Goal: Task Accomplishment & Management: Manage account settings

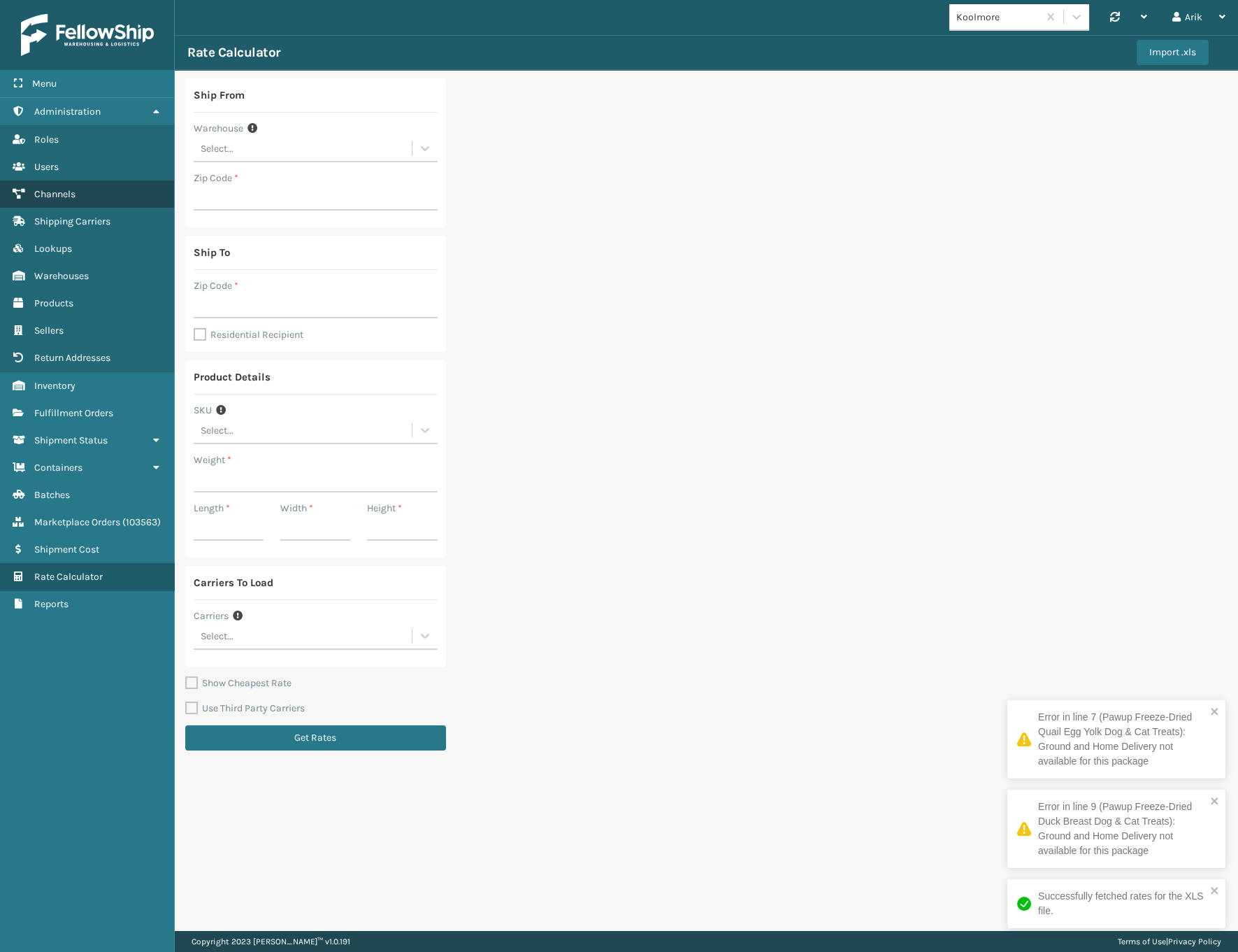
click at [54, 196] on span "Channels" at bounding box center [54, 194] width 41 height 12
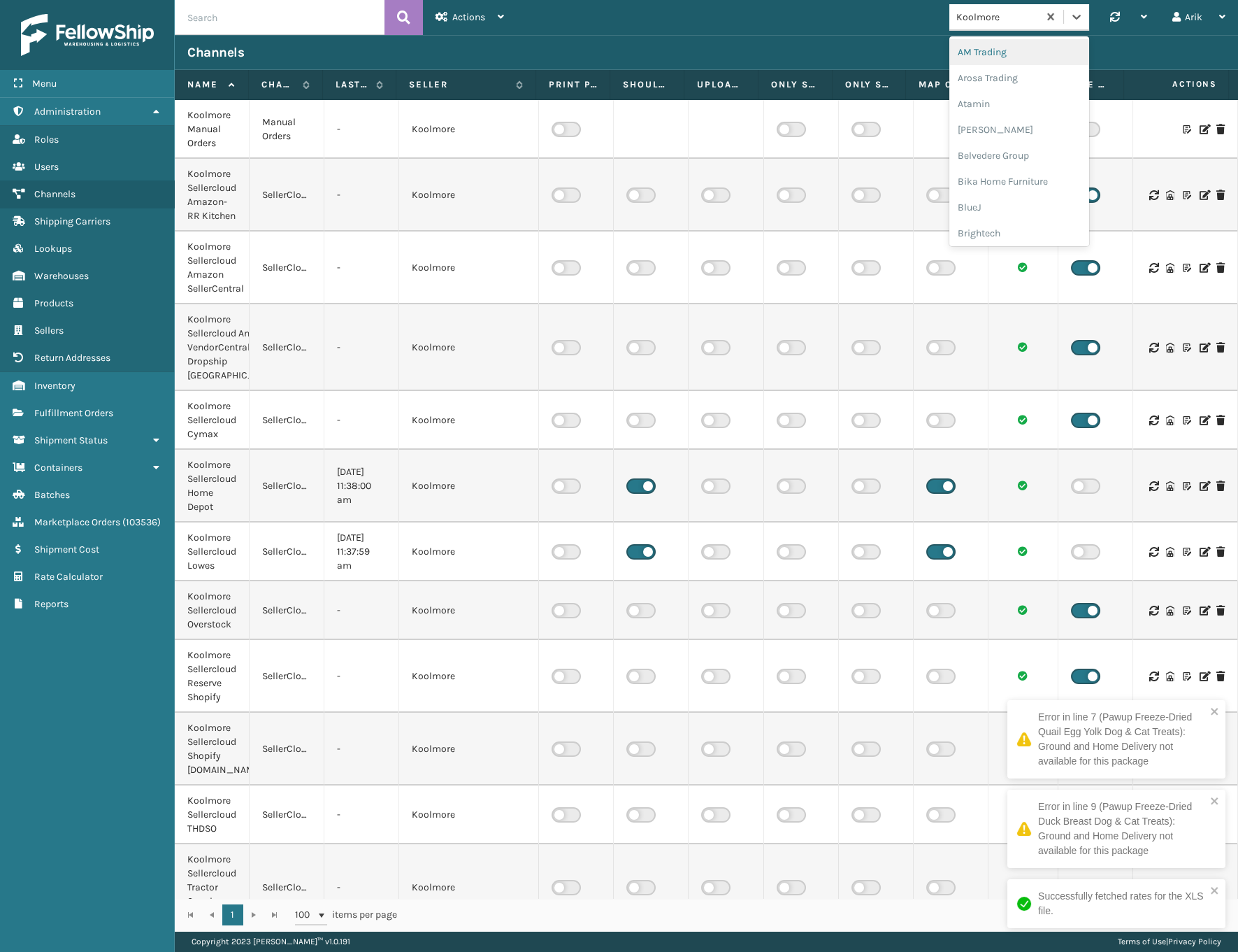
click at [976, 15] on div "Koolmore" at bounding box center [998, 17] width 83 height 15
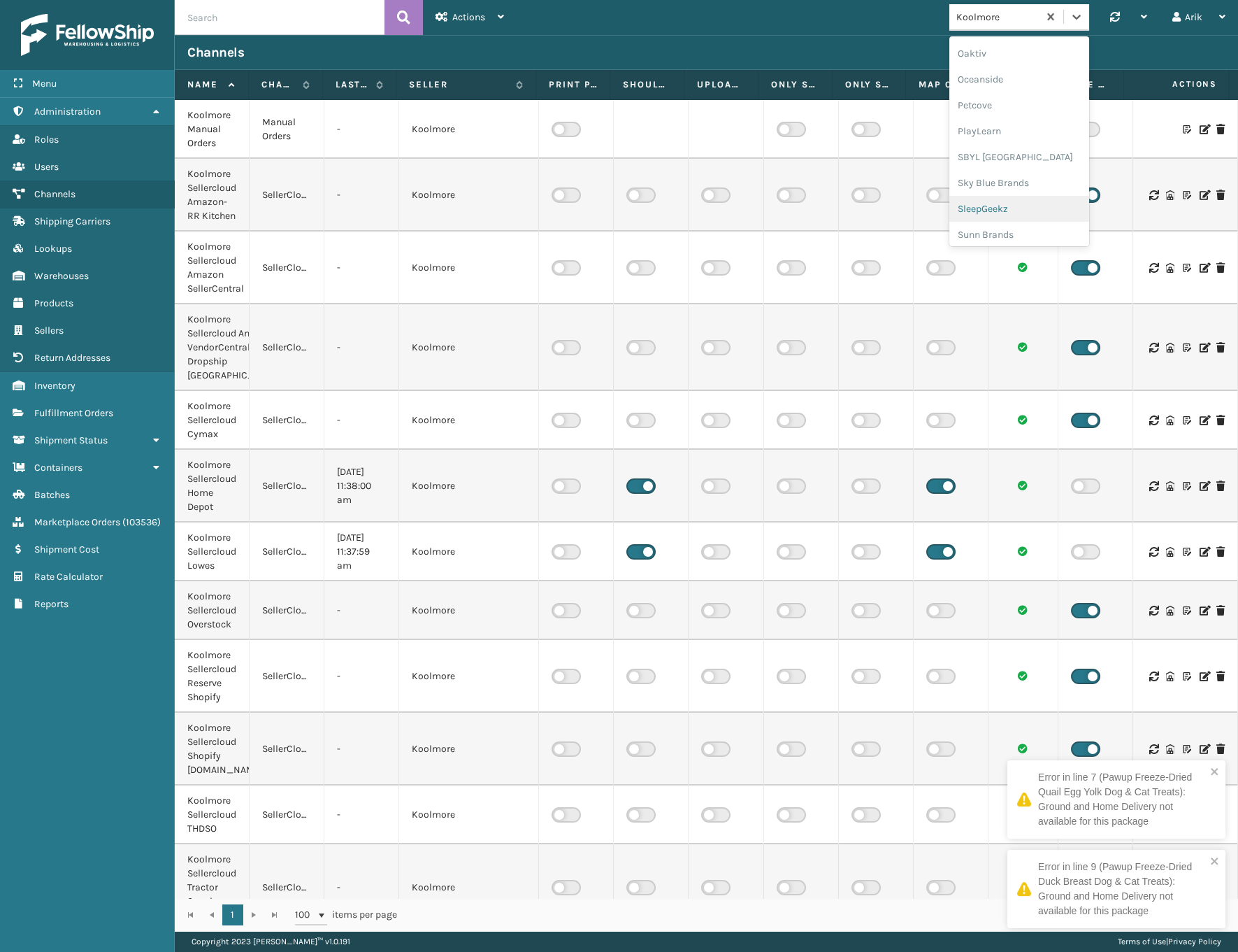
scroll to position [701, 0]
click at [985, 207] on div "SleepGeekz" at bounding box center [1019, 205] width 140 height 26
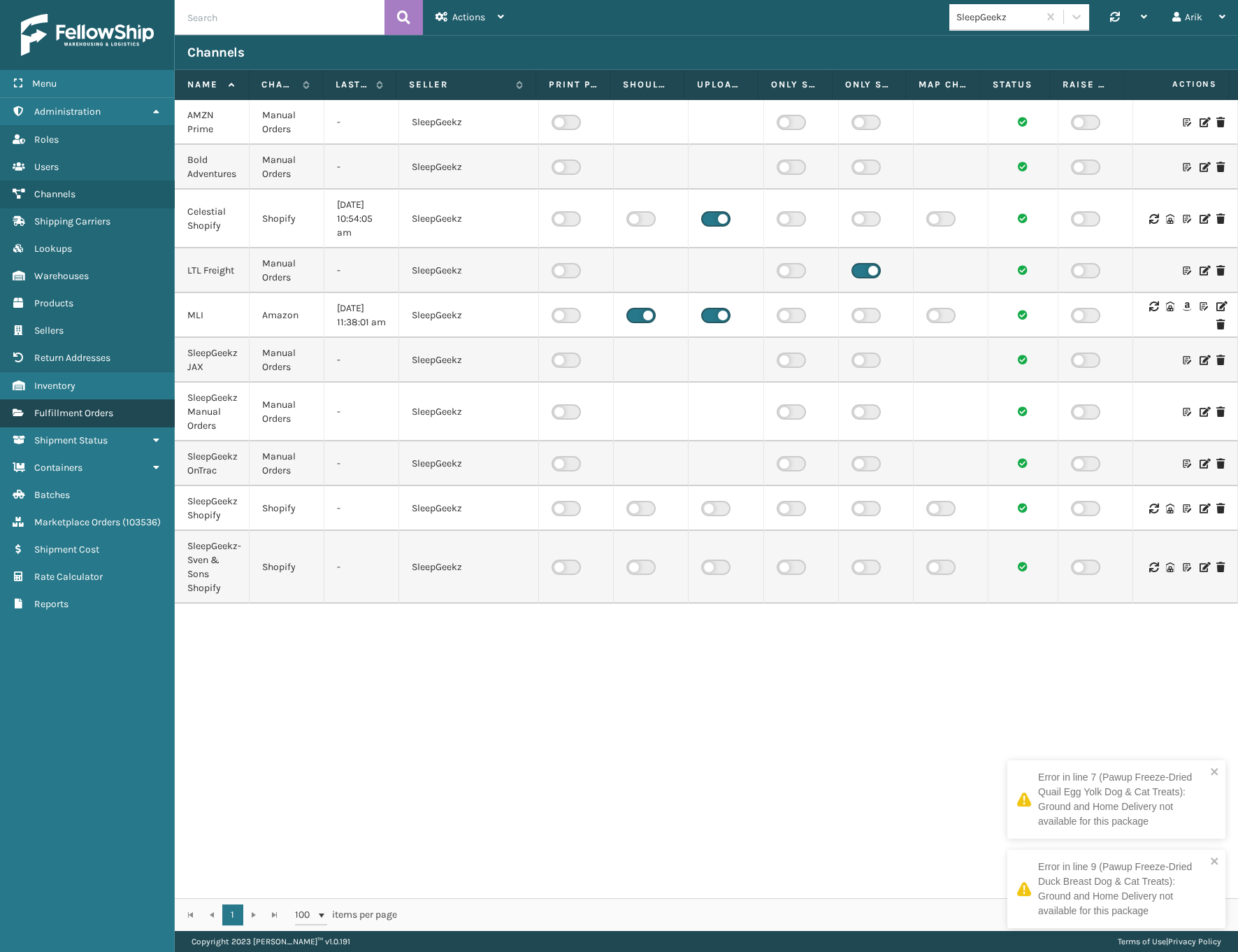
click at [109, 407] on span "Fulfillment Orders" at bounding box center [74, 413] width 79 height 12
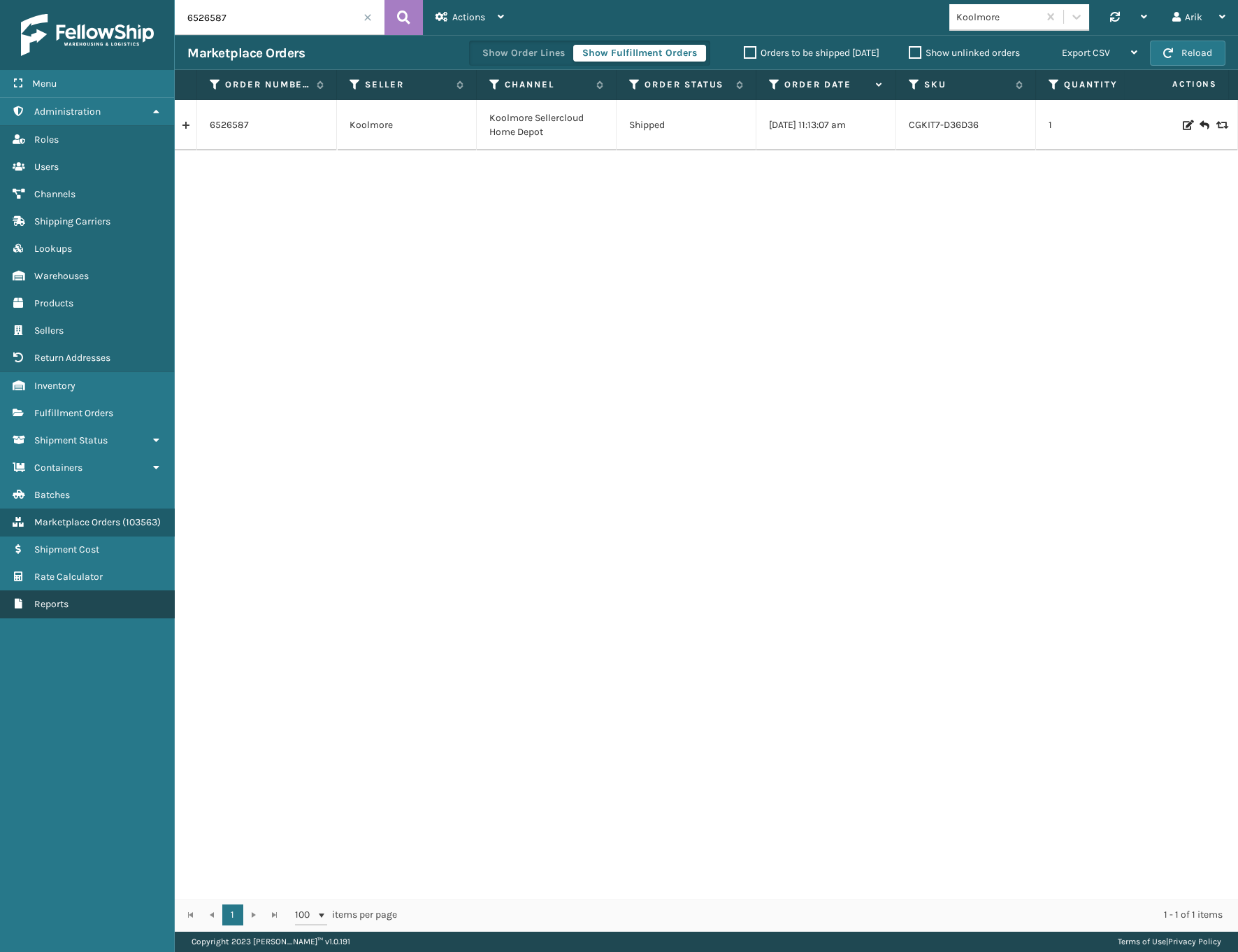
click at [52, 604] on link "Reports" at bounding box center [86, 604] width 174 height 27
click at [51, 590] on link "Rate Calculator" at bounding box center [86, 577] width 174 height 27
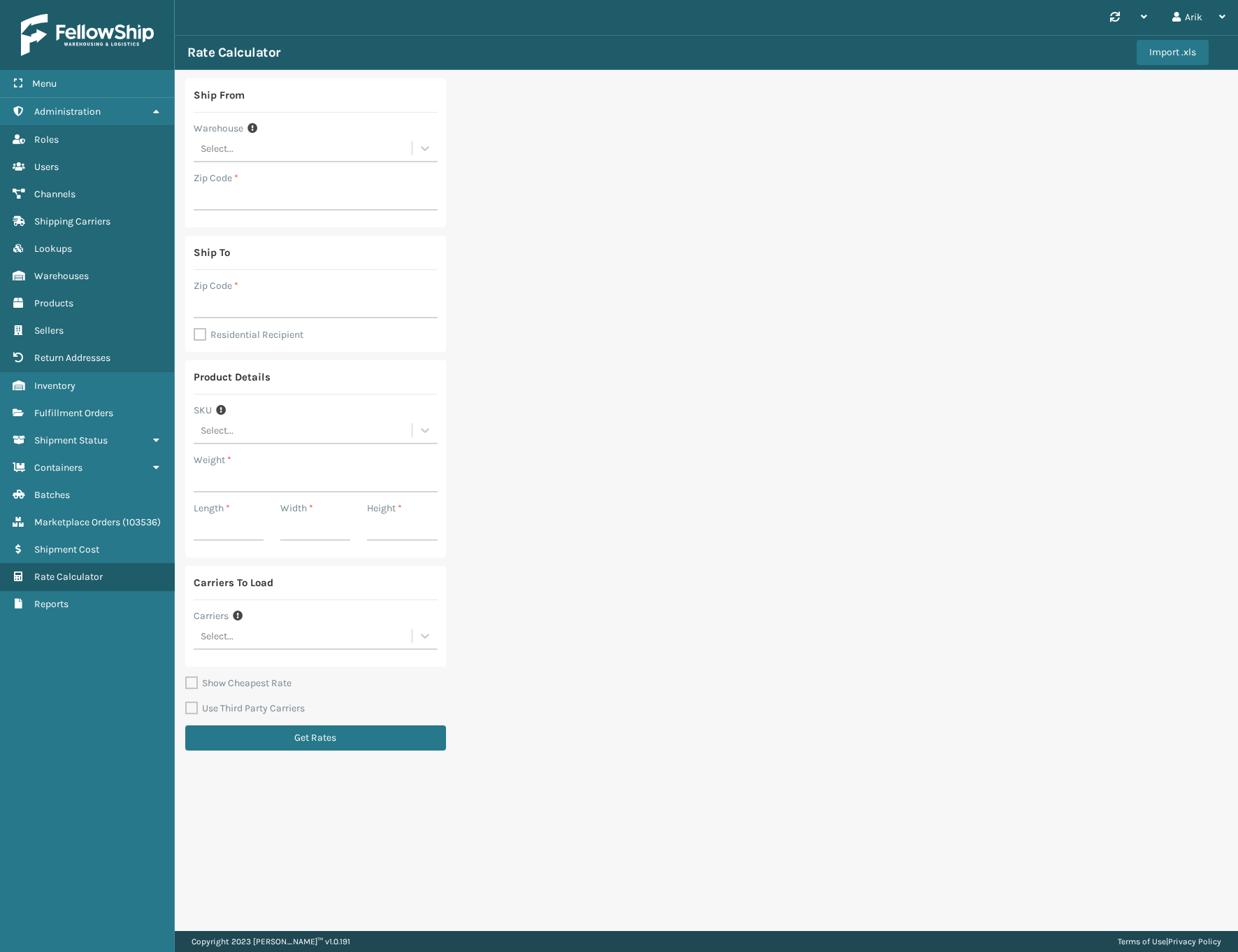
click at [237, 152] on div "Select..." at bounding box center [303, 149] width 218 height 23
click at [262, 209] on div "Fellowship - East" at bounding box center [316, 209] width 244 height 26
type input "19007"
click at [243, 314] on input "Zip Code *" at bounding box center [316, 305] width 244 height 25
paste input "59401"
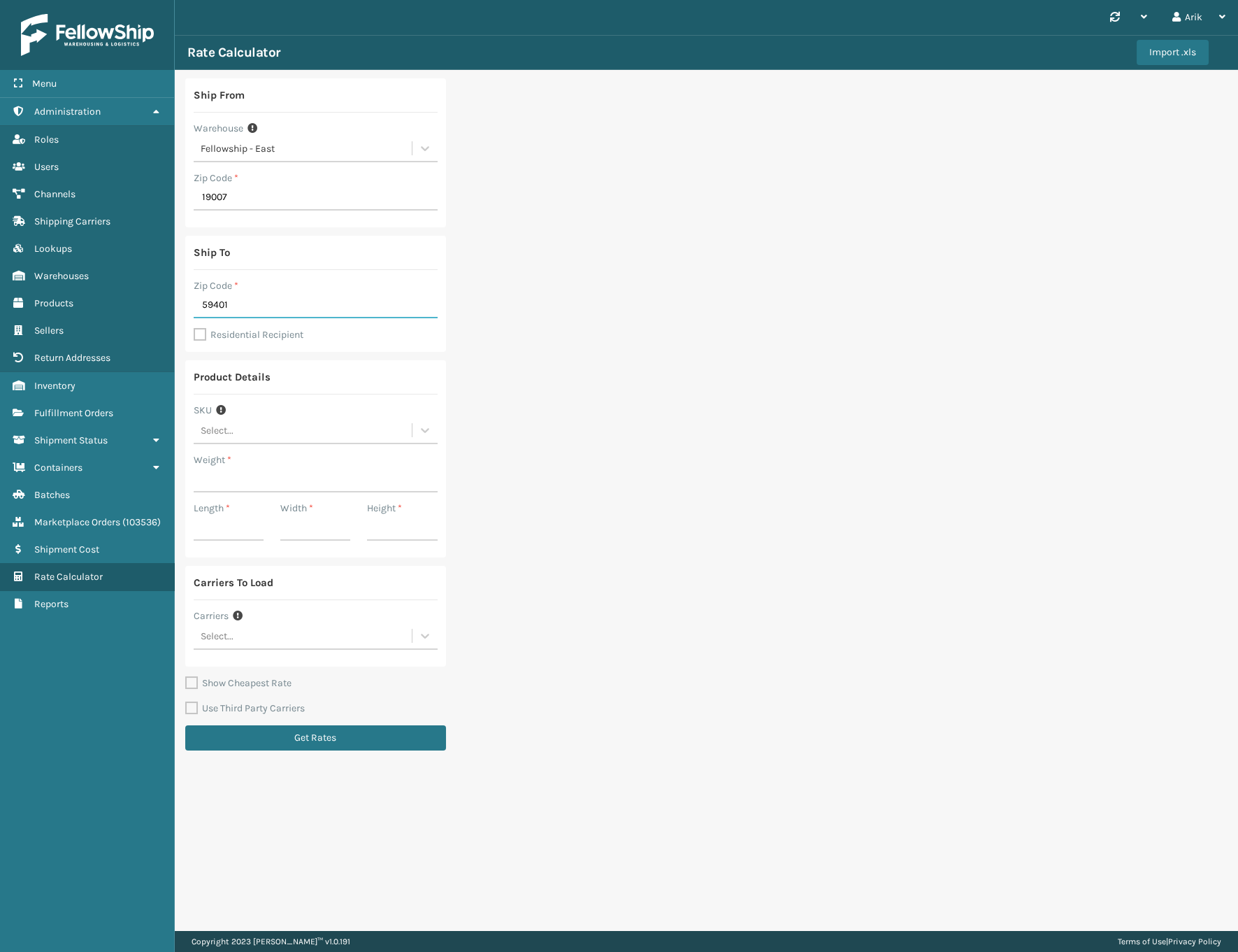
type input "59401"
click at [199, 333] on label "Residential Recipient" at bounding box center [249, 335] width 110 height 12
click at [195, 328] on input "Residential Recipient" at bounding box center [194, 327] width 1 height 2
checkbox input "true"
click at [236, 479] on input "Weight *" at bounding box center [316, 479] width 244 height 25
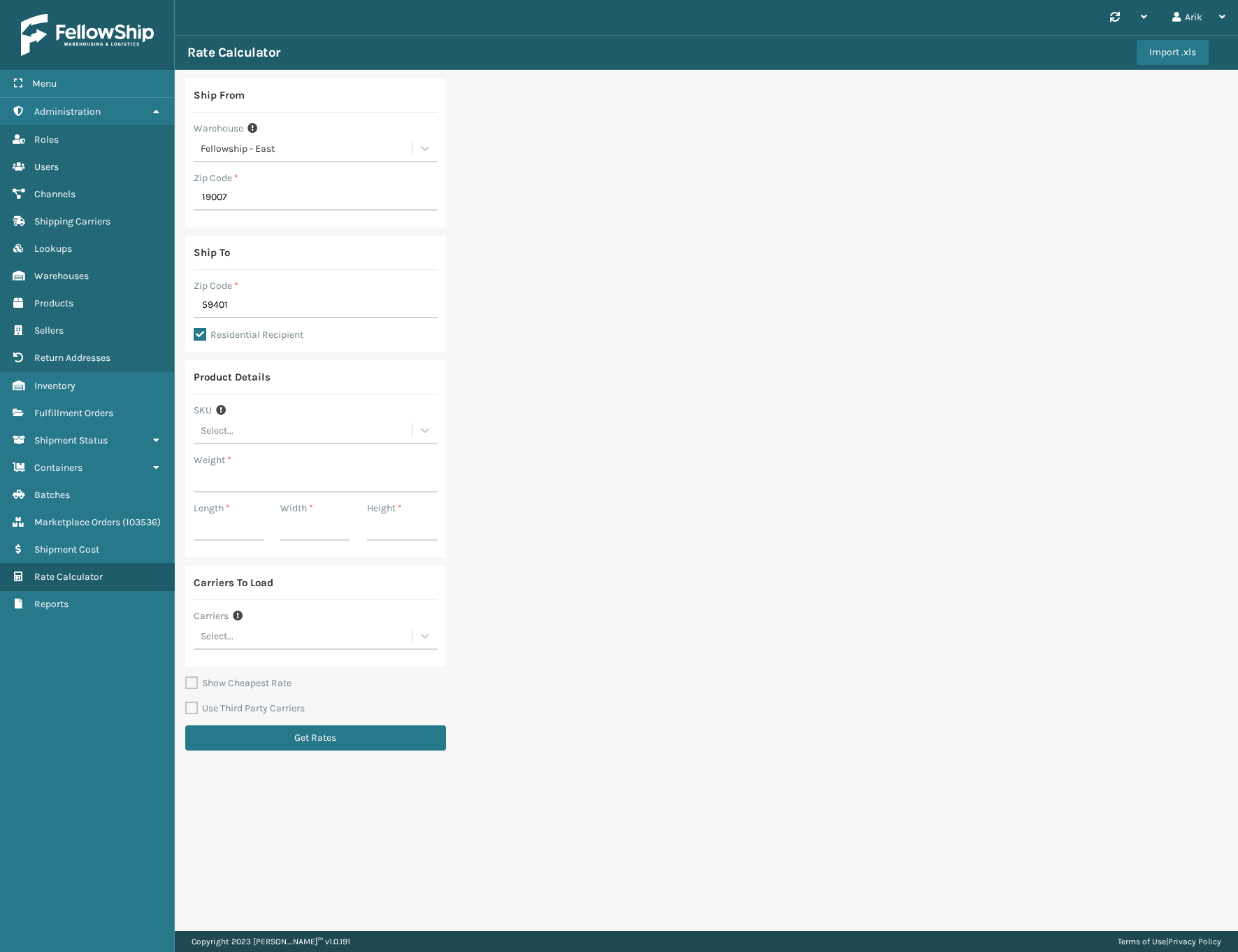
click at [651, 406] on div "Ship From Warehouse Fellowship - East Zip Code * 19007 Ship To Zip Code * 59401…" at bounding box center [706, 419] width 1063 height 697
click at [224, 490] on input "Weight *" at bounding box center [316, 479] width 244 height 25
paste input "0.575 3.94 3.94 4.72"
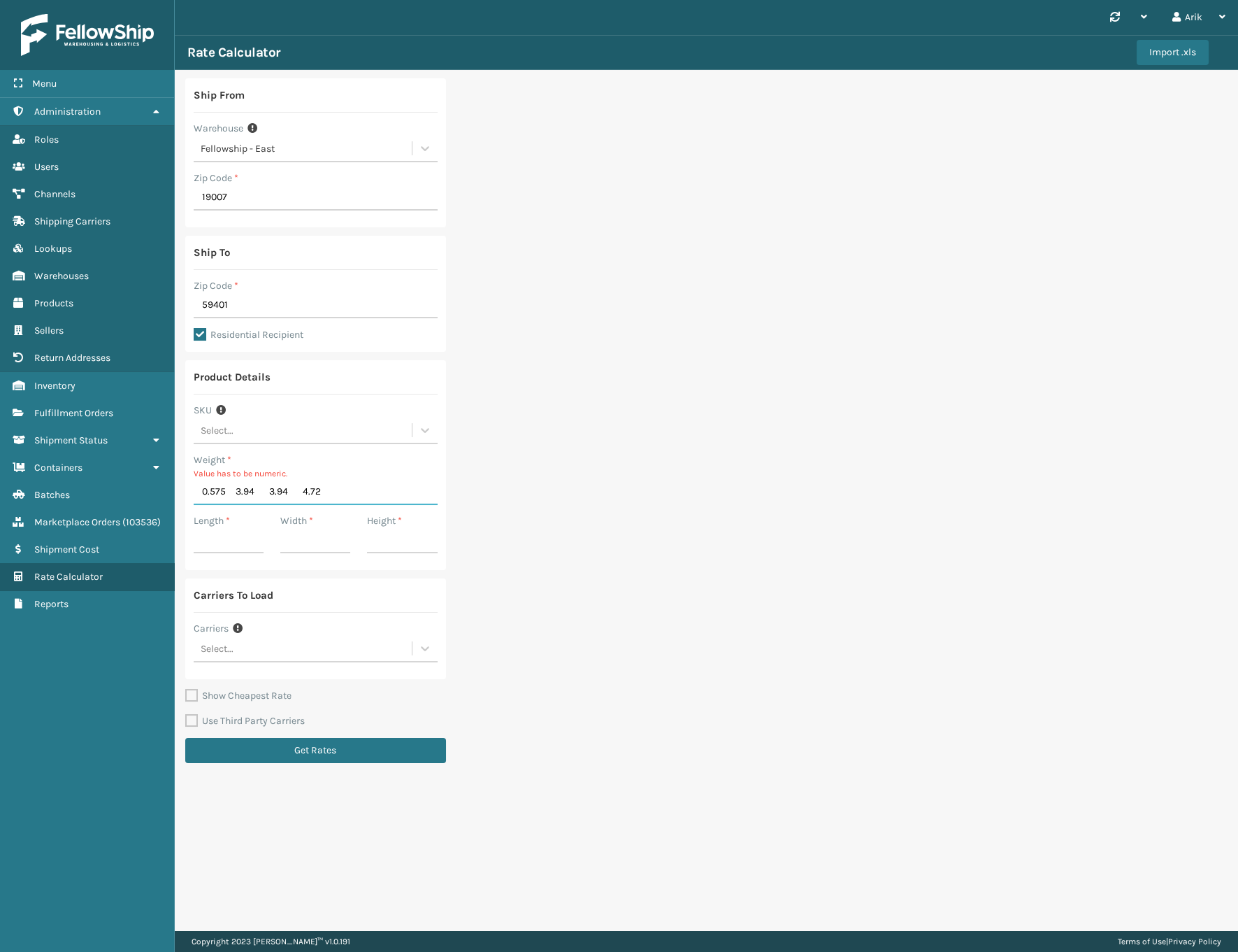
drag, startPoint x: 242, startPoint y: 492, endPoint x: 249, endPoint y: 490, distance: 7.3
click at [249, 490] on input "0.575 3.94 3.94 4.72" at bounding box center [316, 492] width 244 height 25
drag, startPoint x: 239, startPoint y: 491, endPoint x: 257, endPoint y: 491, distance: 18.0
click at [257, 491] on input "0.575 3.94 3.94 4.72" at bounding box center [316, 492] width 244 height 25
type input "0.575 3.94 4.72"
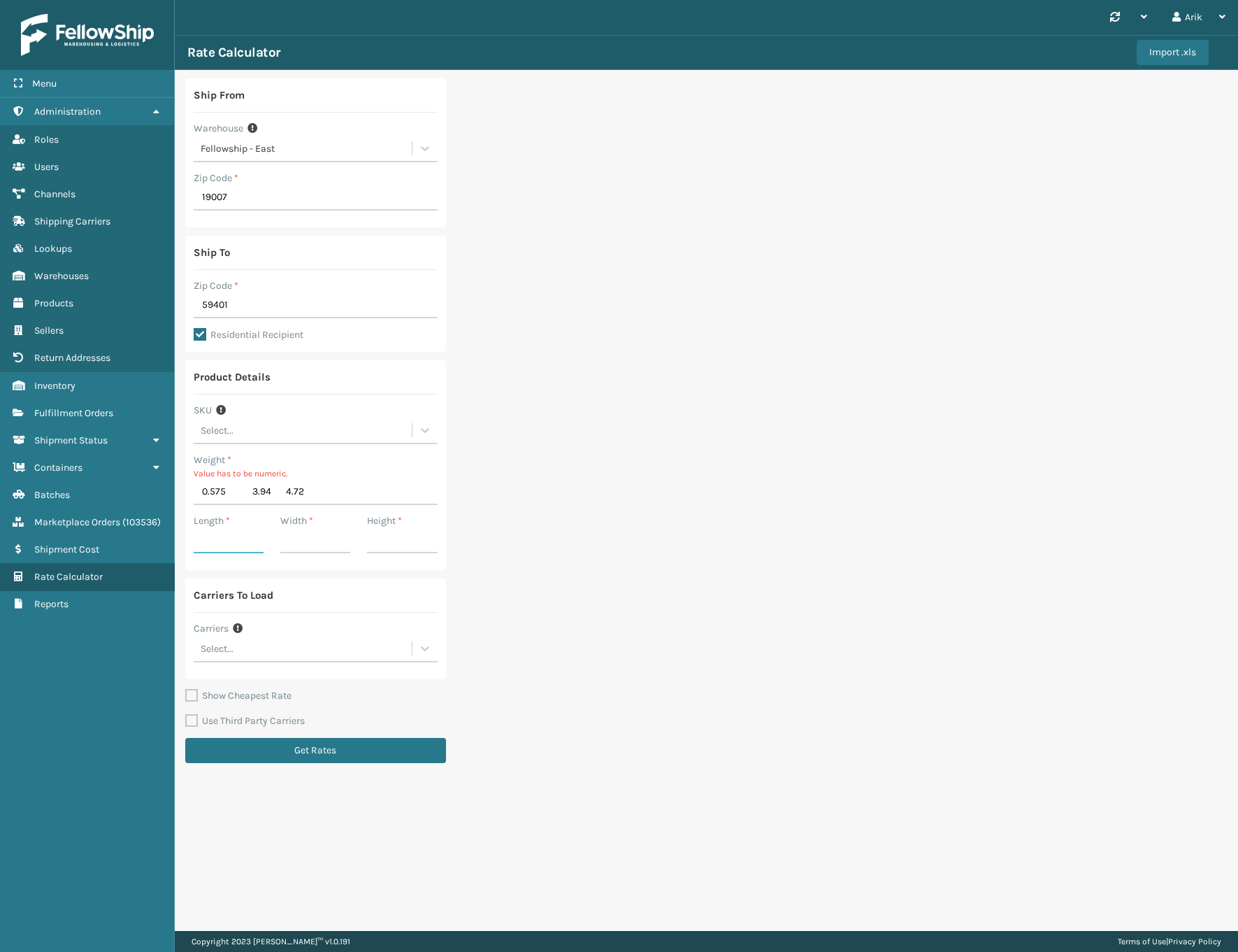
click at [216, 547] on input "Length *" at bounding box center [229, 540] width 70 height 25
paste input "3.94"
type input "3.94"
click at [307, 539] on input "Width *" at bounding box center [315, 540] width 70 height 25
paste input "3.94"
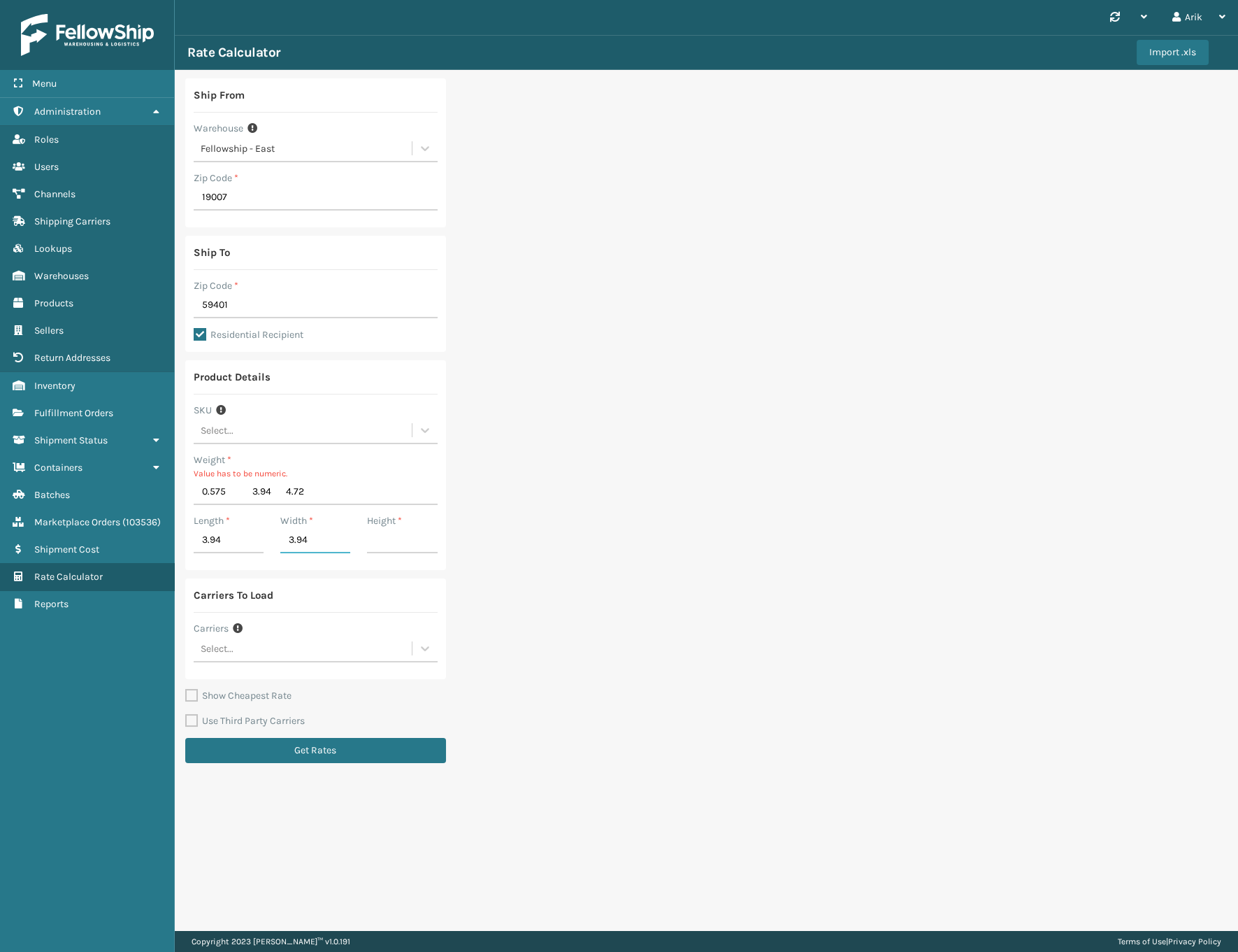
type input "3.94"
drag, startPoint x: 297, startPoint y: 491, endPoint x: 335, endPoint y: 490, distance: 38.0
click at [335, 490] on input "0.575 3.94 4.72" at bounding box center [316, 492] width 244 height 25
type input "0.575 3.94"
click at [383, 539] on input "Height *" at bounding box center [402, 540] width 70 height 25
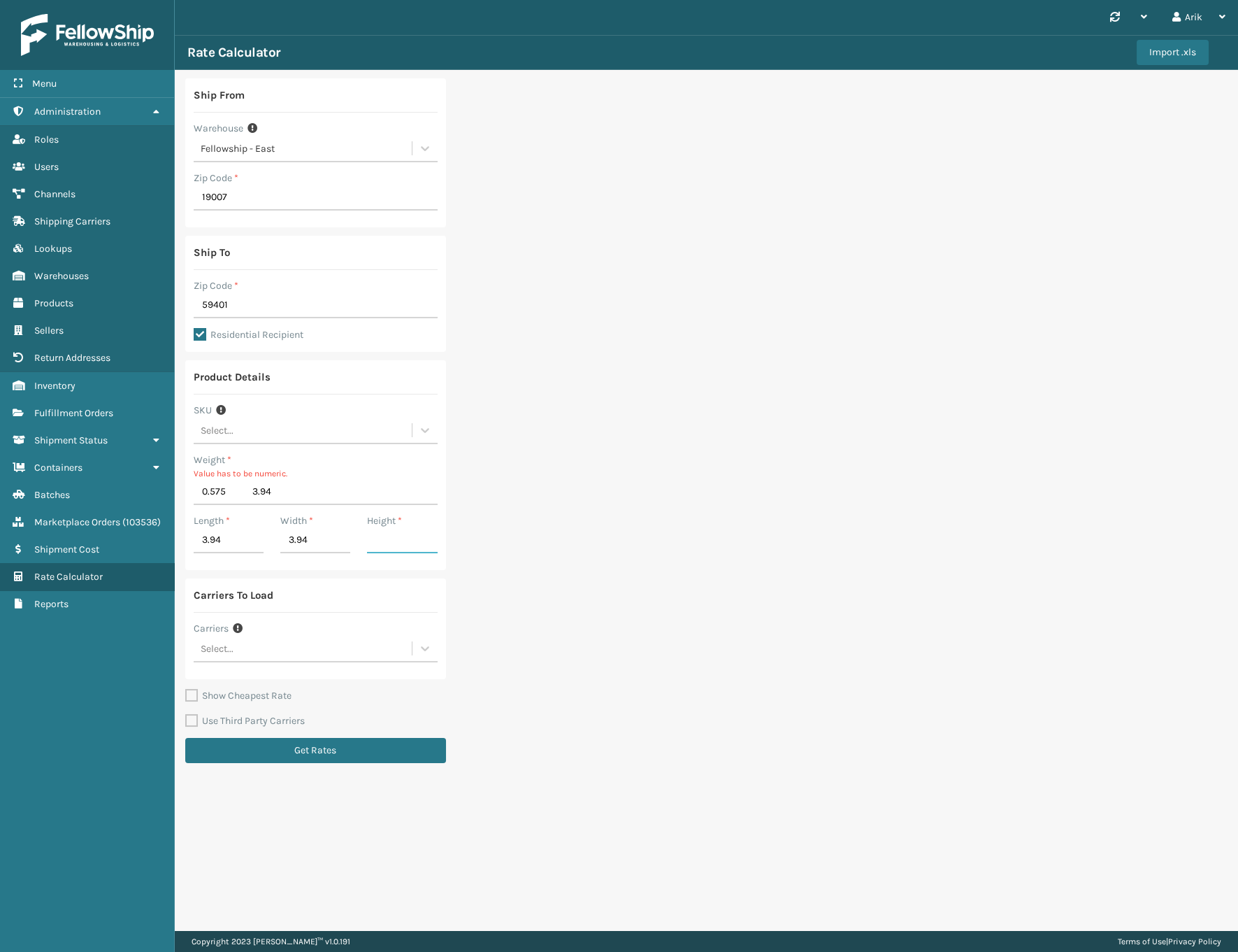
paste input "4.72"
type input "4.72"
click at [289, 481] on input "0.575 3.94" at bounding box center [316, 492] width 244 height 25
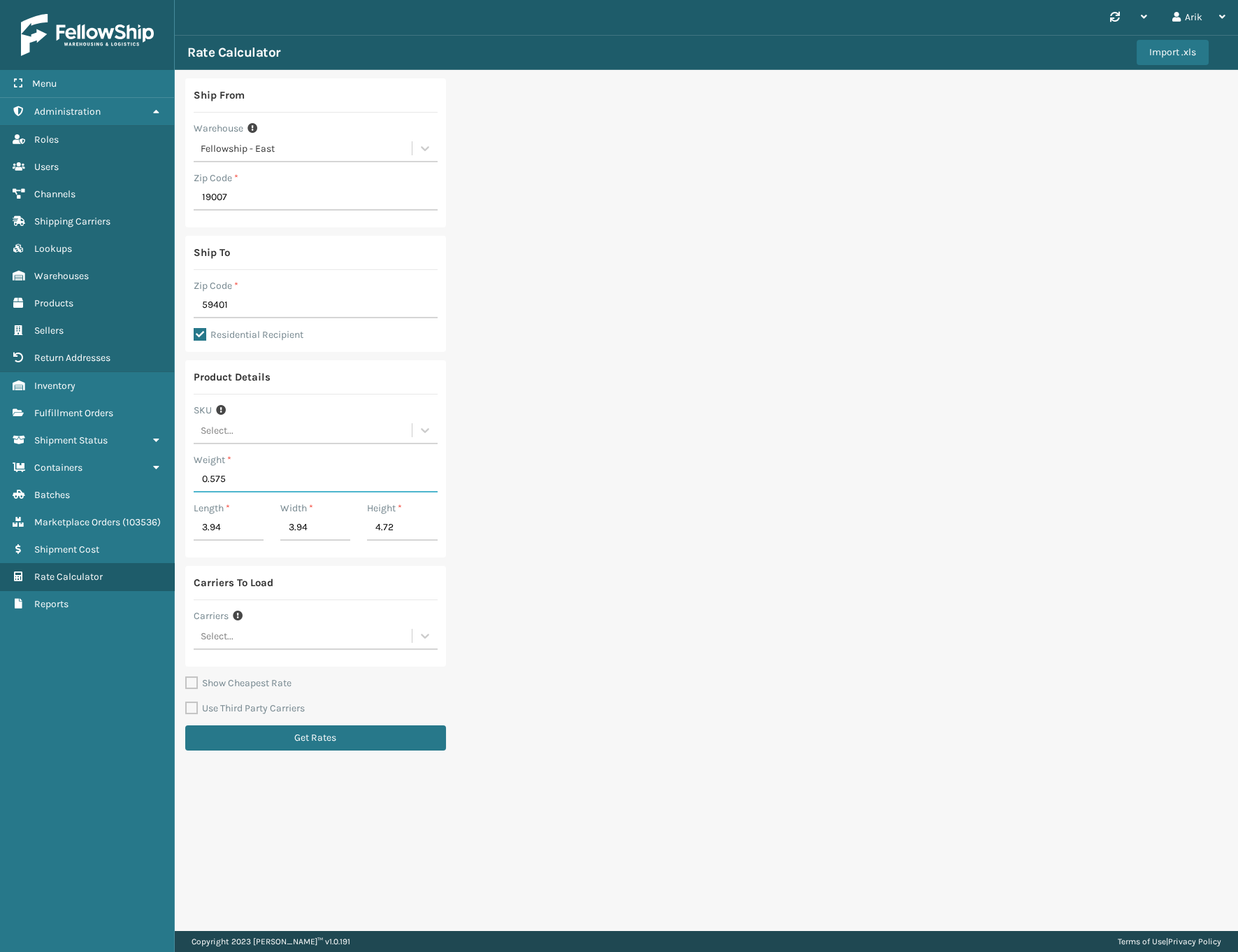
type input "0.575"
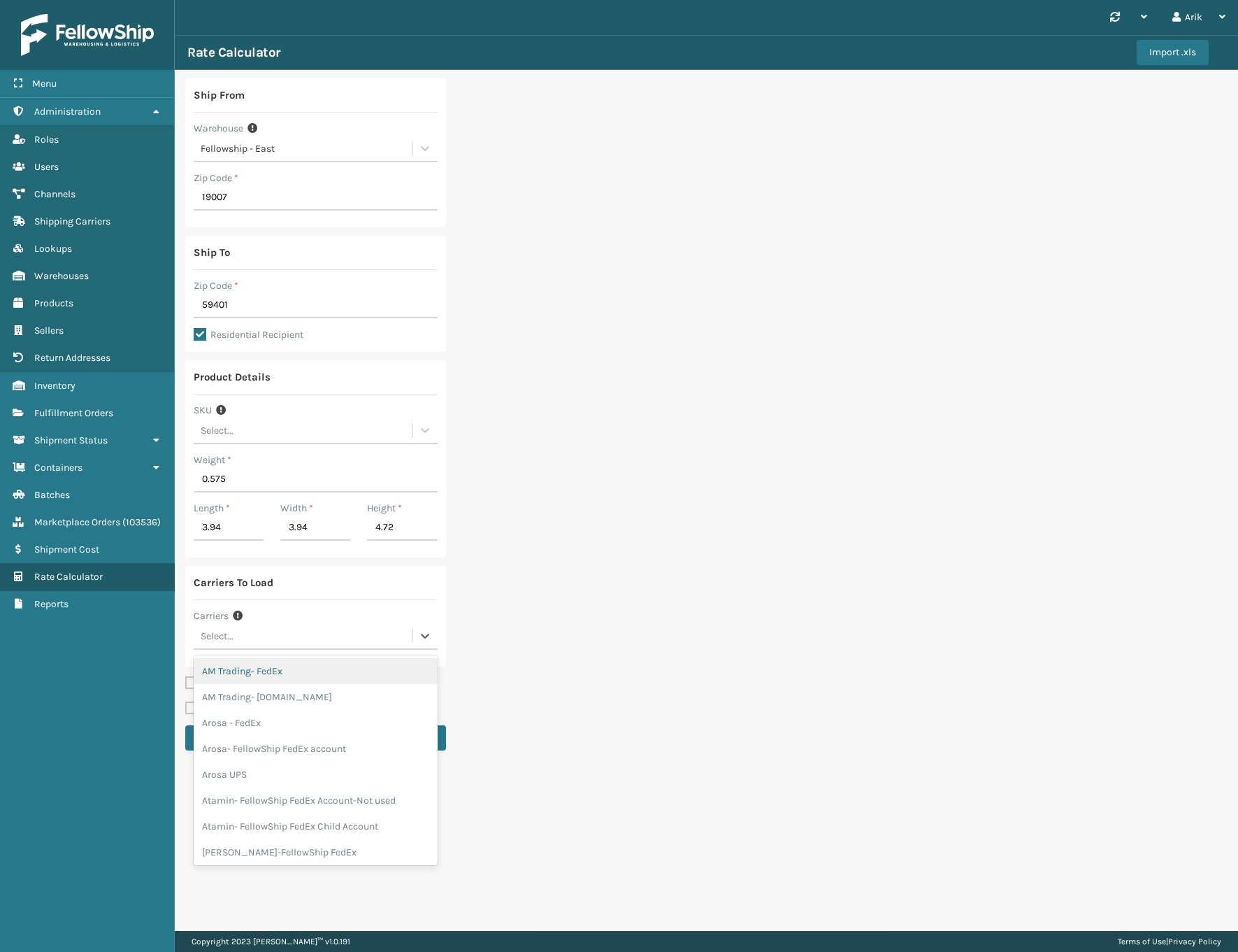
click at [245, 636] on div "Select..." at bounding box center [303, 636] width 218 height 23
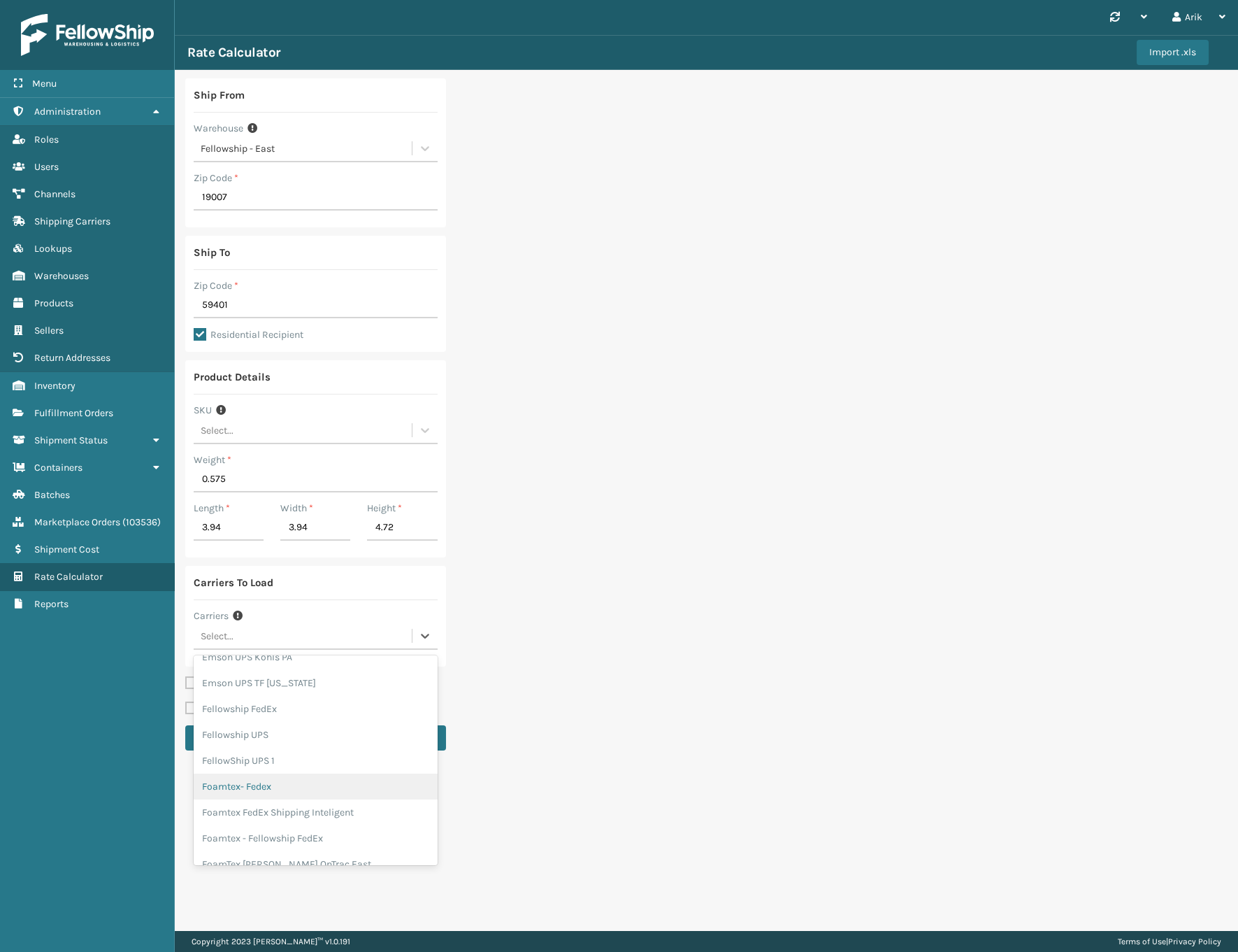
click at [275, 773] on div "Foamtex- Fedex" at bounding box center [316, 786] width 244 height 26
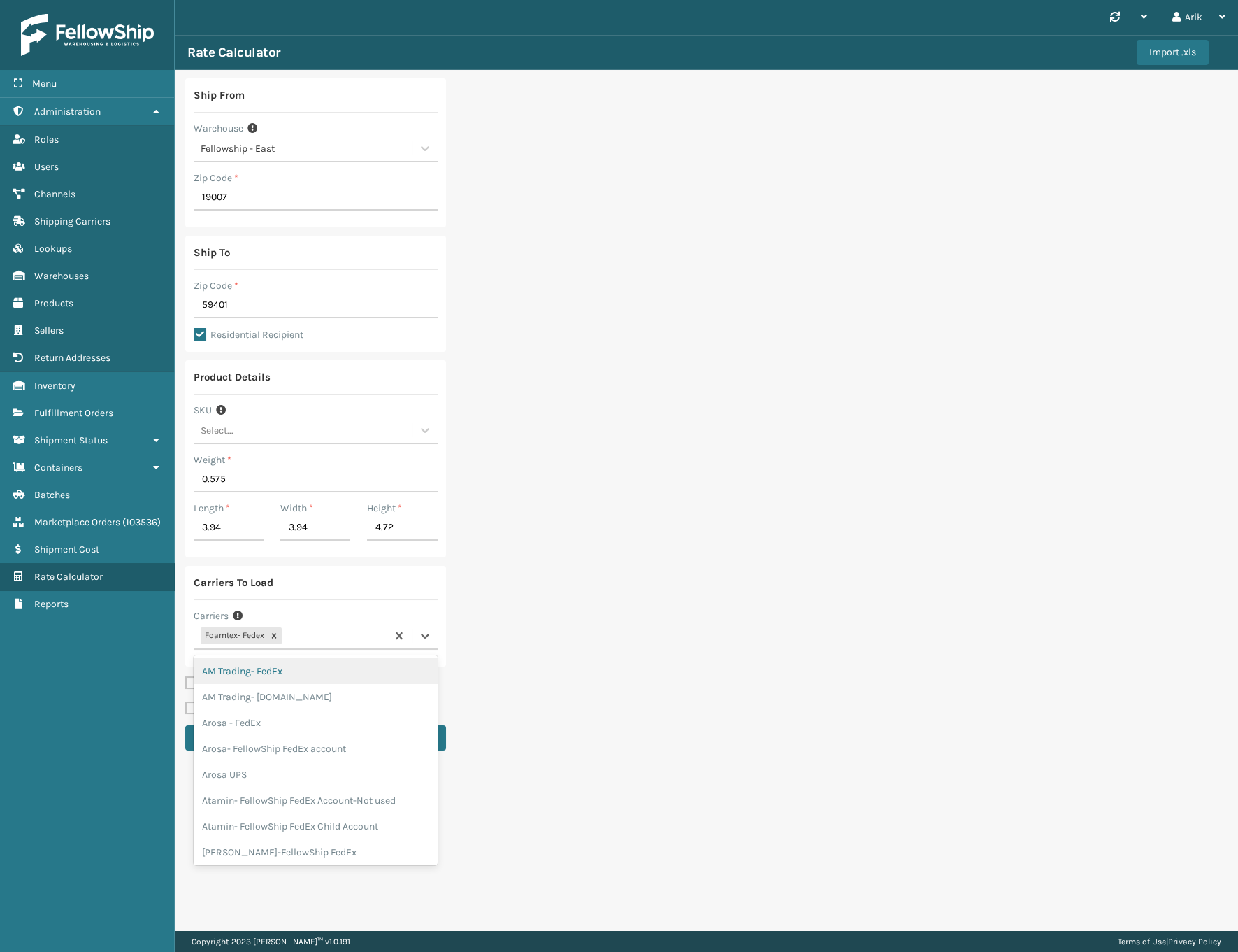
click at [307, 634] on div "Foamtex- Fedex" at bounding box center [290, 636] width 193 height 23
click at [273, 633] on icon at bounding box center [274, 636] width 10 height 10
type input "fellowship fedex"
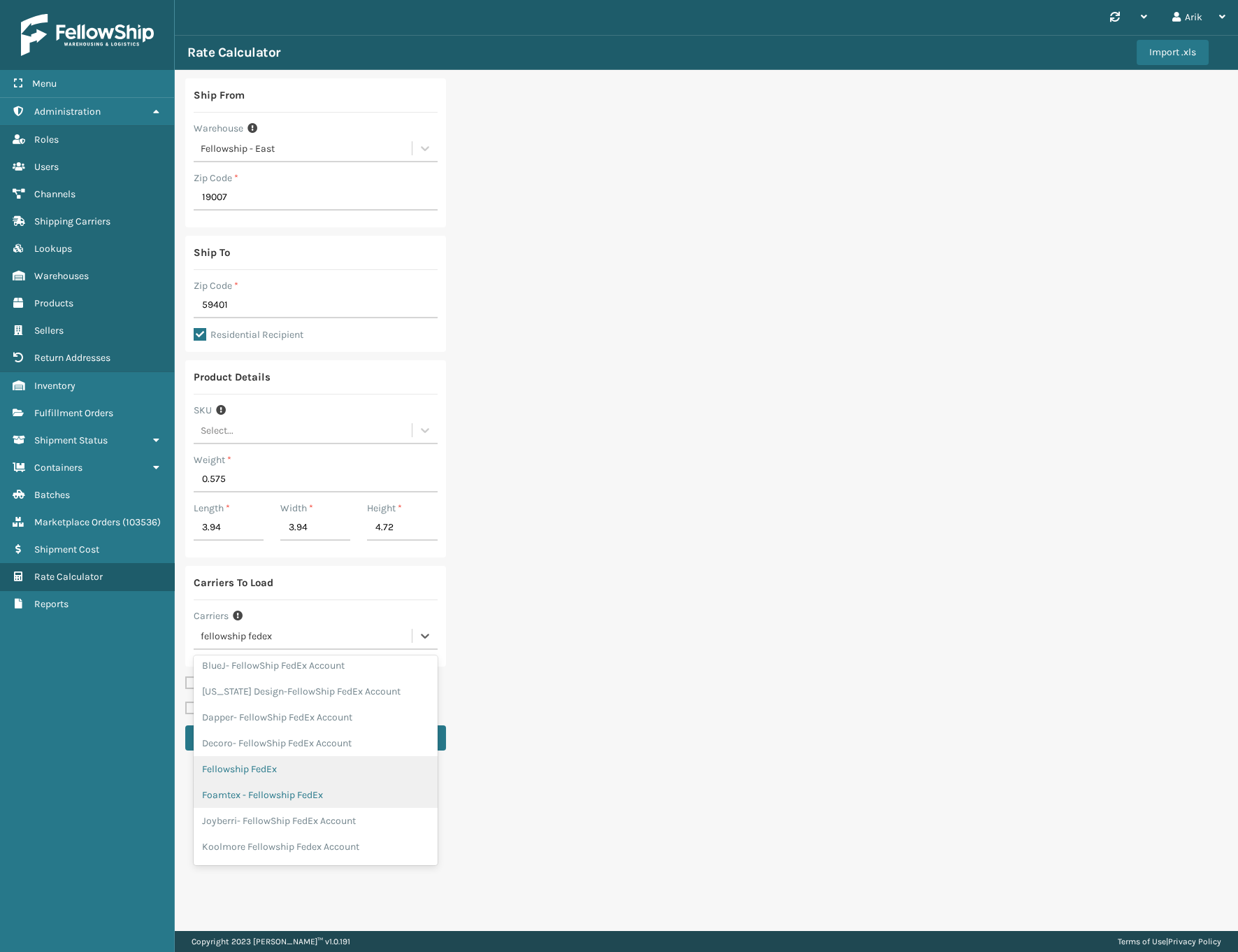
scroll to position [190, 0]
click at [297, 742] on div "Fellowship FedEx" at bounding box center [316, 739] width 244 height 26
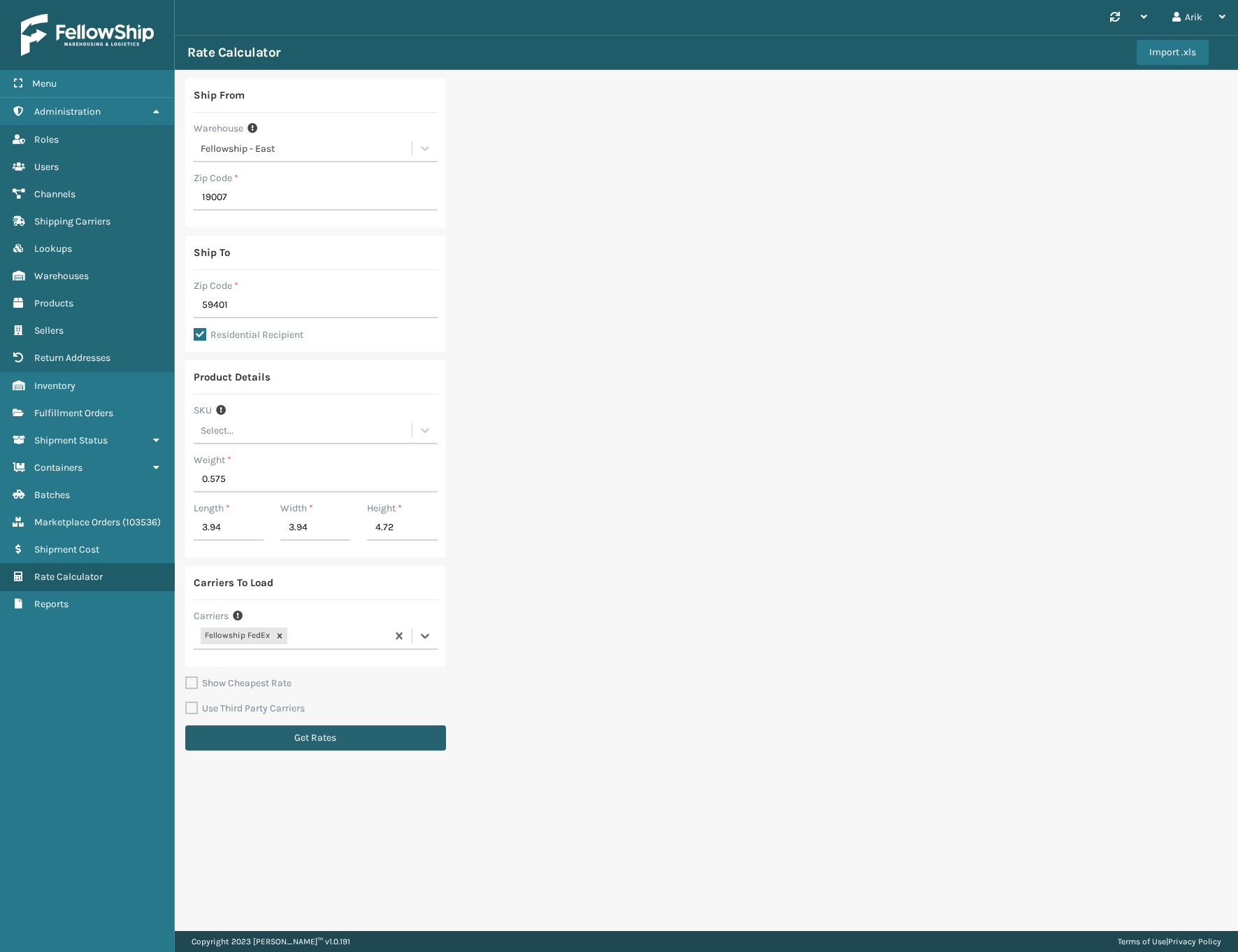
click at [290, 735] on button "Get Rates" at bounding box center [315, 737] width 261 height 25
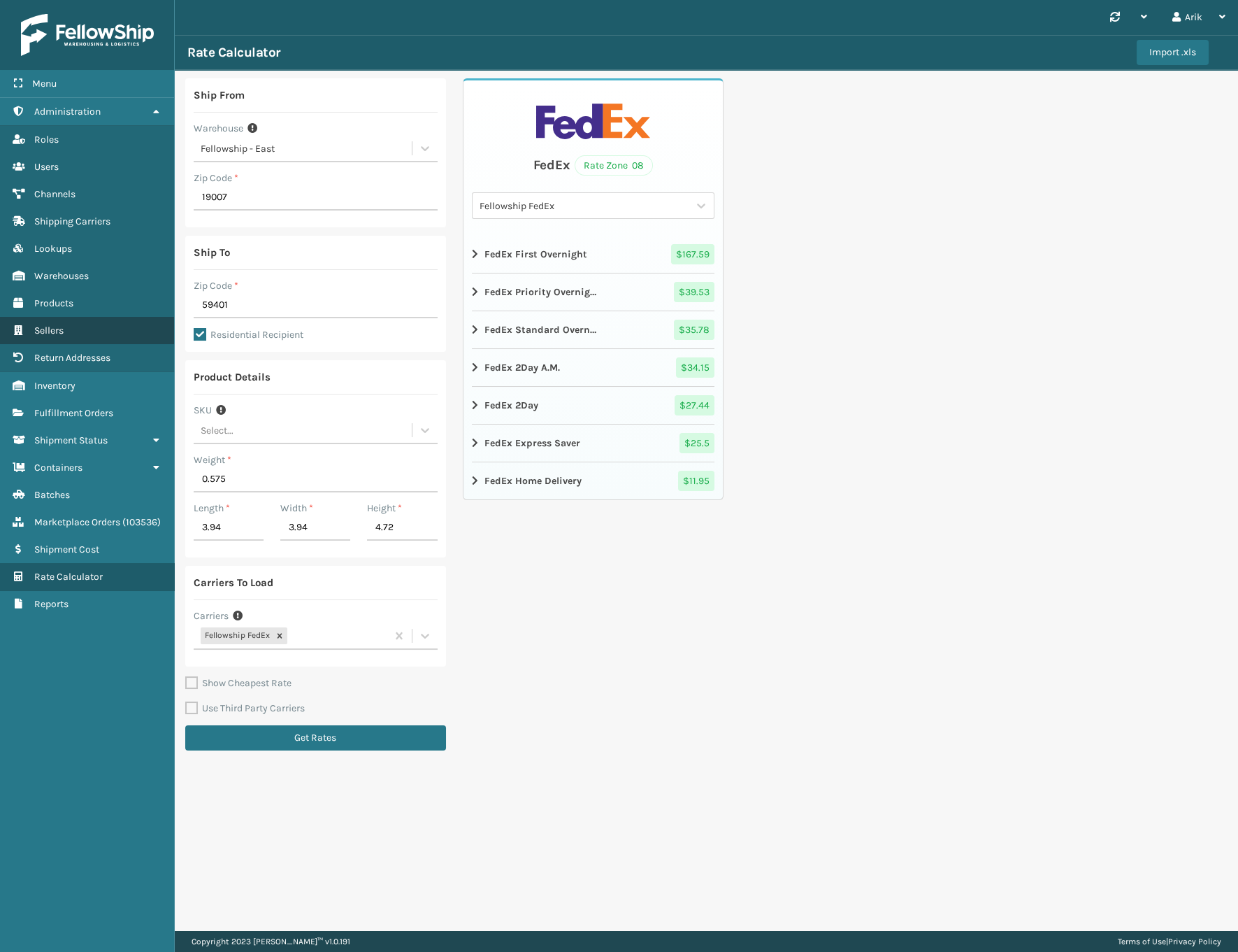
click at [57, 325] on span "Sellers" at bounding box center [48, 331] width 29 height 12
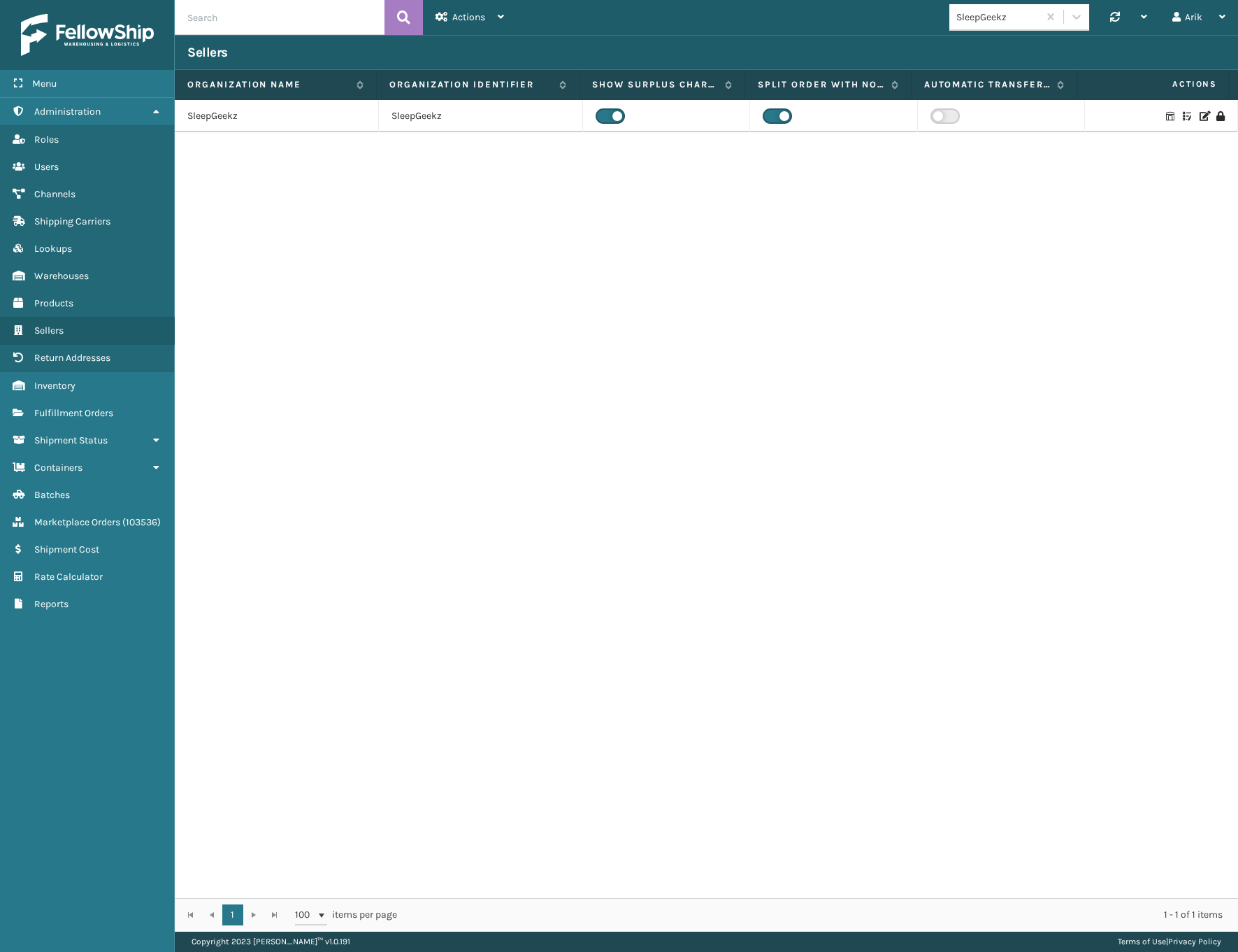
click at [1200, 116] on icon at bounding box center [1204, 116] width 8 height 10
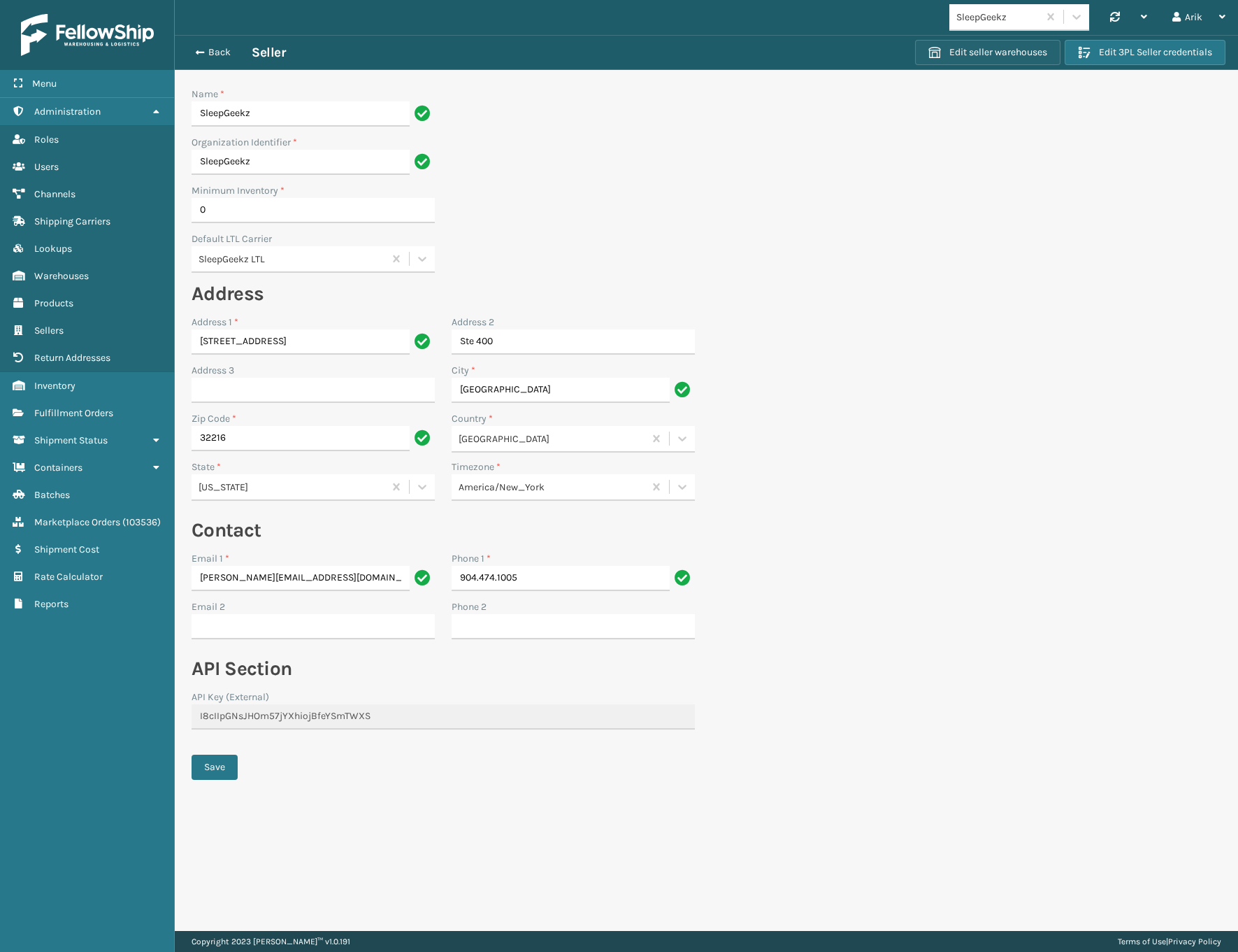
click at [988, 51] on button "Edit seller warehouses" at bounding box center [988, 52] width 145 height 25
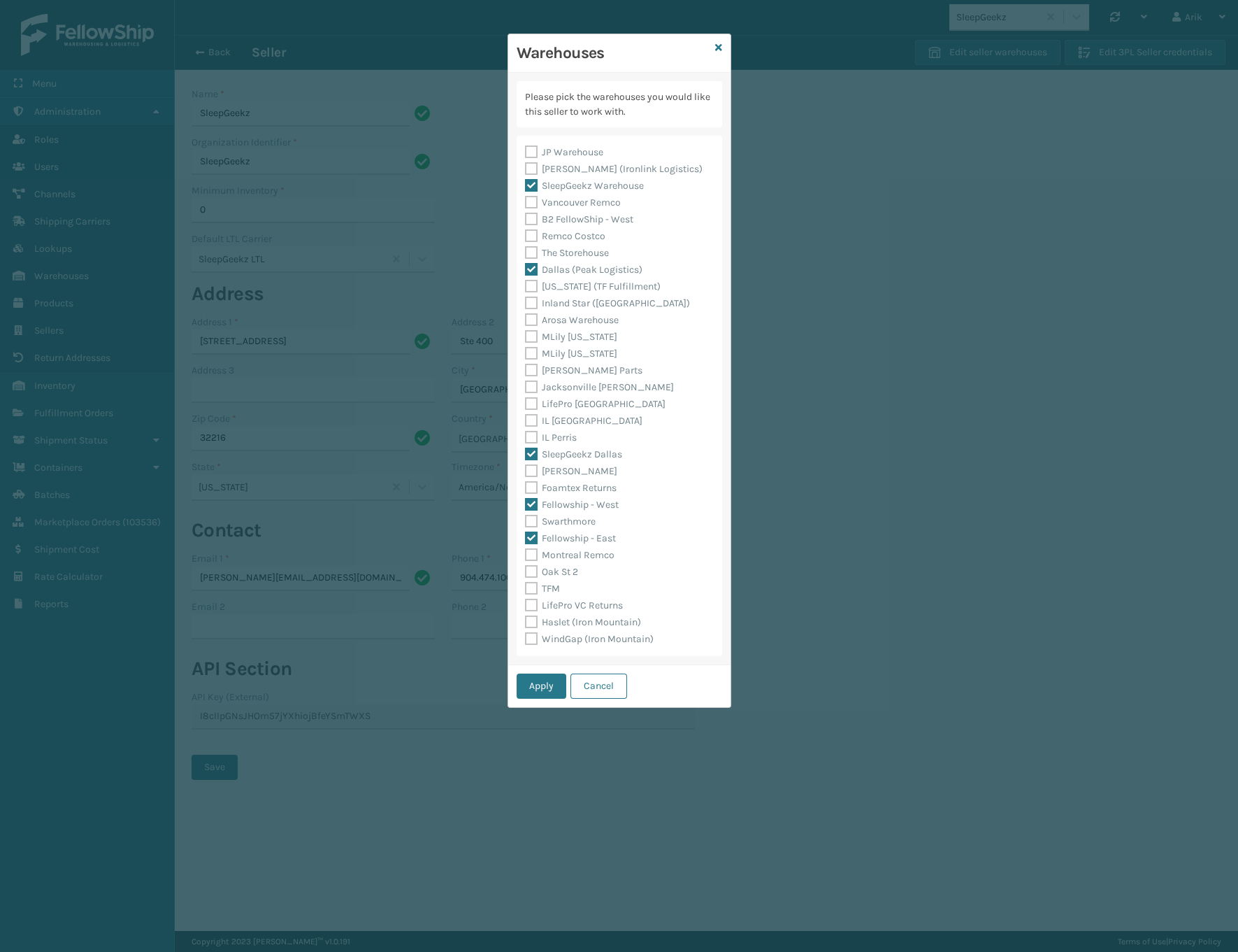
click at [534, 640] on label "WindGap (Iron Mountain)" at bounding box center [589, 638] width 128 height 12
click at [526, 640] on input "WindGap (Iron Mountain)" at bounding box center [525, 635] width 1 height 9
checkbox input "true"
click at [550, 683] on button "Apply" at bounding box center [541, 685] width 49 height 25
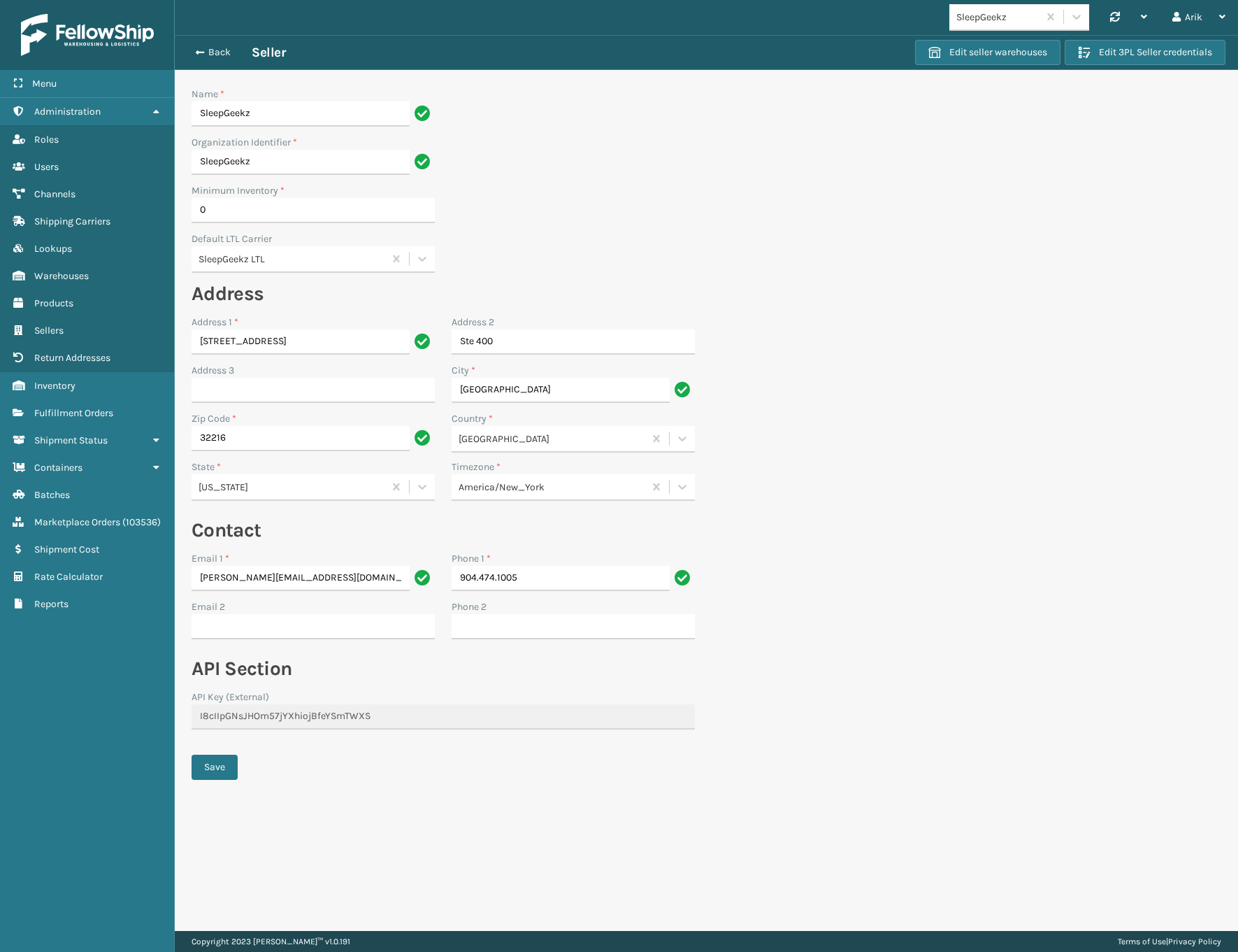
drag, startPoint x: 1145, startPoint y: 69, endPoint x: 1141, endPoint y: 62, distance: 8.1
click at [1145, 68] on div "Back Seller Edit seller warehouses Edit 3PL Seller credentials" at bounding box center [706, 52] width 1063 height 35
click at [1135, 54] on button "Edit 3PL Seller credentials" at bounding box center [1145, 52] width 161 height 25
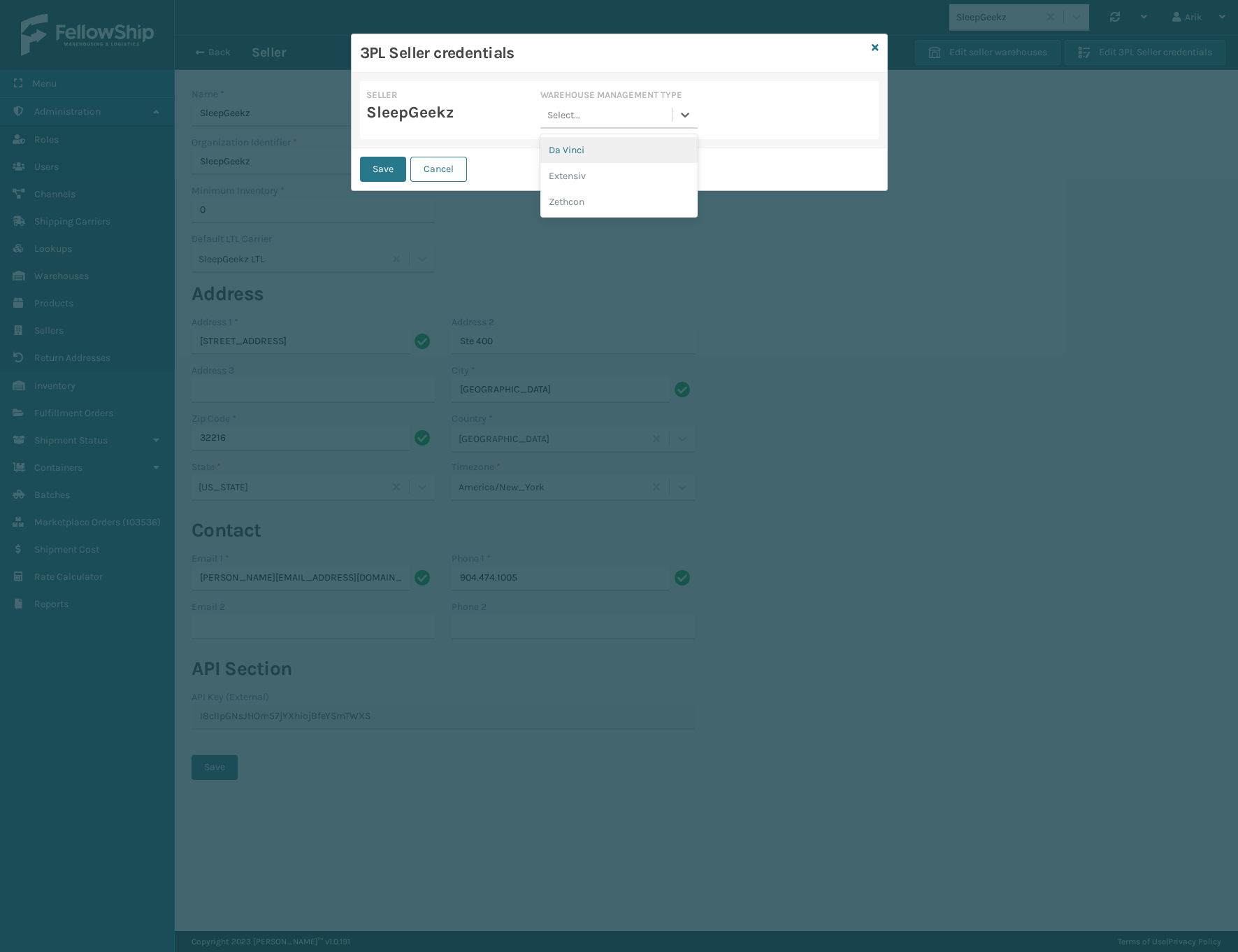
click at [572, 117] on div "Select..." at bounding box center [564, 115] width 33 height 15
click at [574, 150] on div "Da Vinci" at bounding box center [619, 150] width 158 height 26
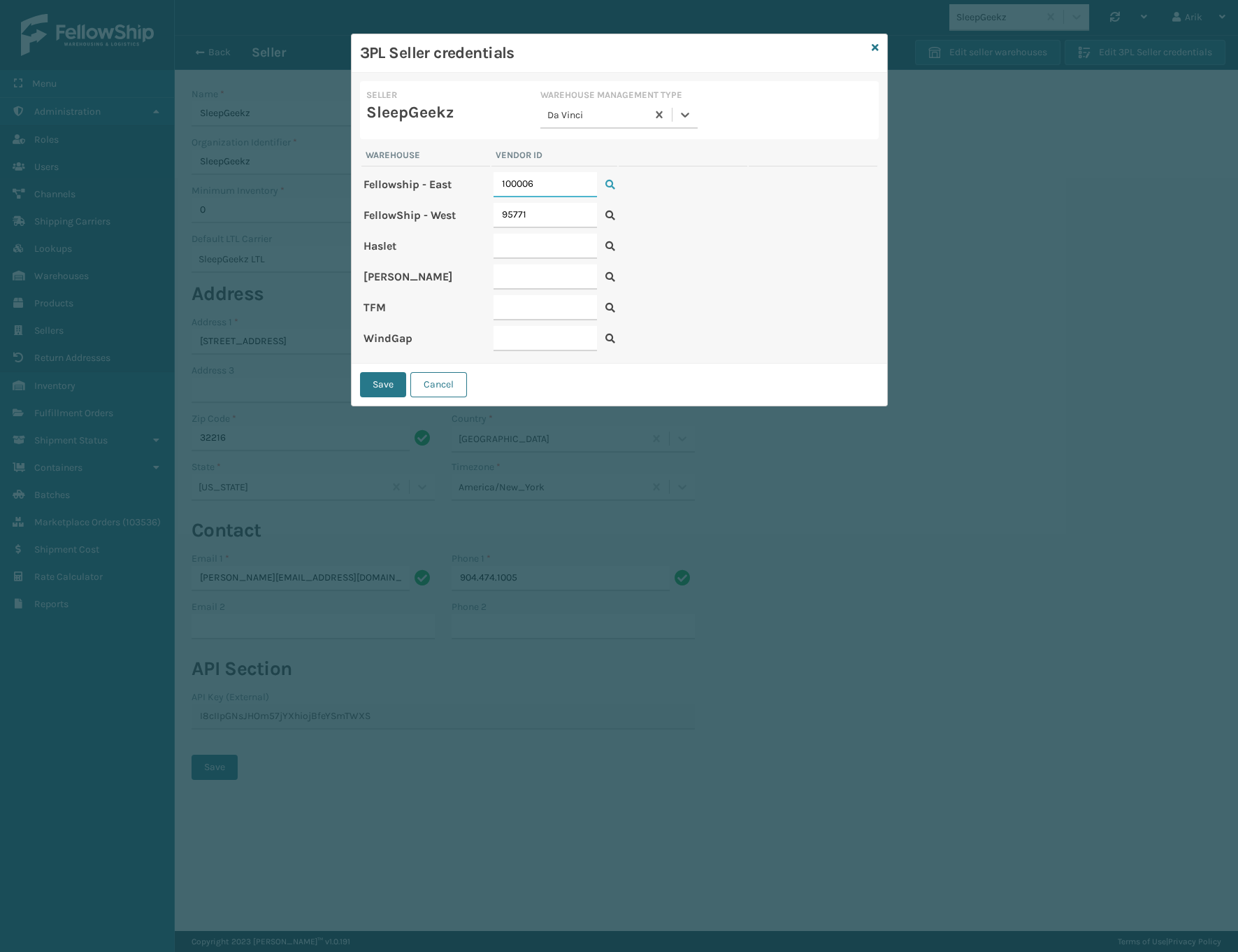
click at [526, 192] on input "100006" at bounding box center [545, 184] width 103 height 25
click at [533, 335] on input "text" at bounding box center [545, 338] width 103 height 25
paste input "100006"
type input "100006"
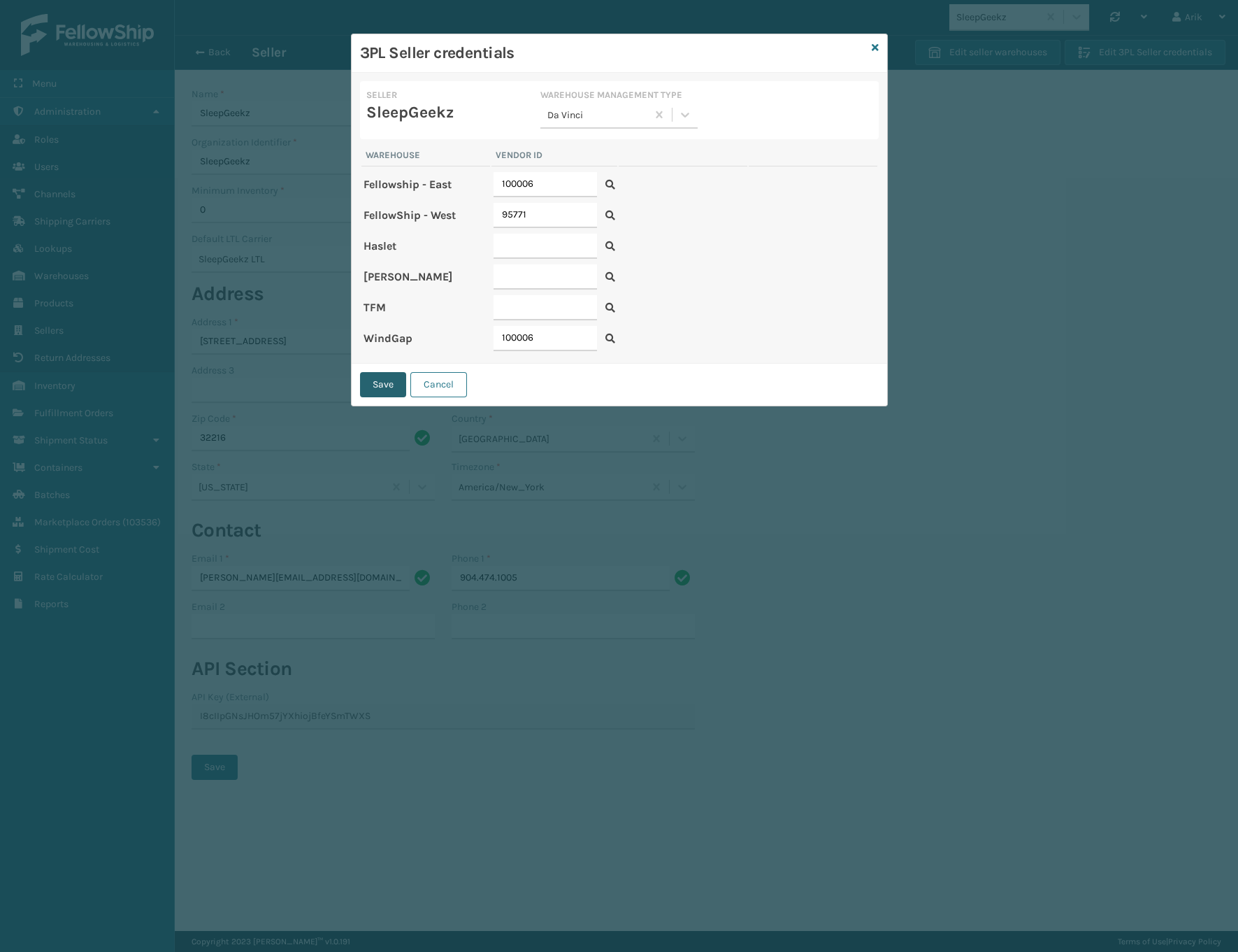
click at [380, 387] on button "Save" at bounding box center [383, 384] width 46 height 25
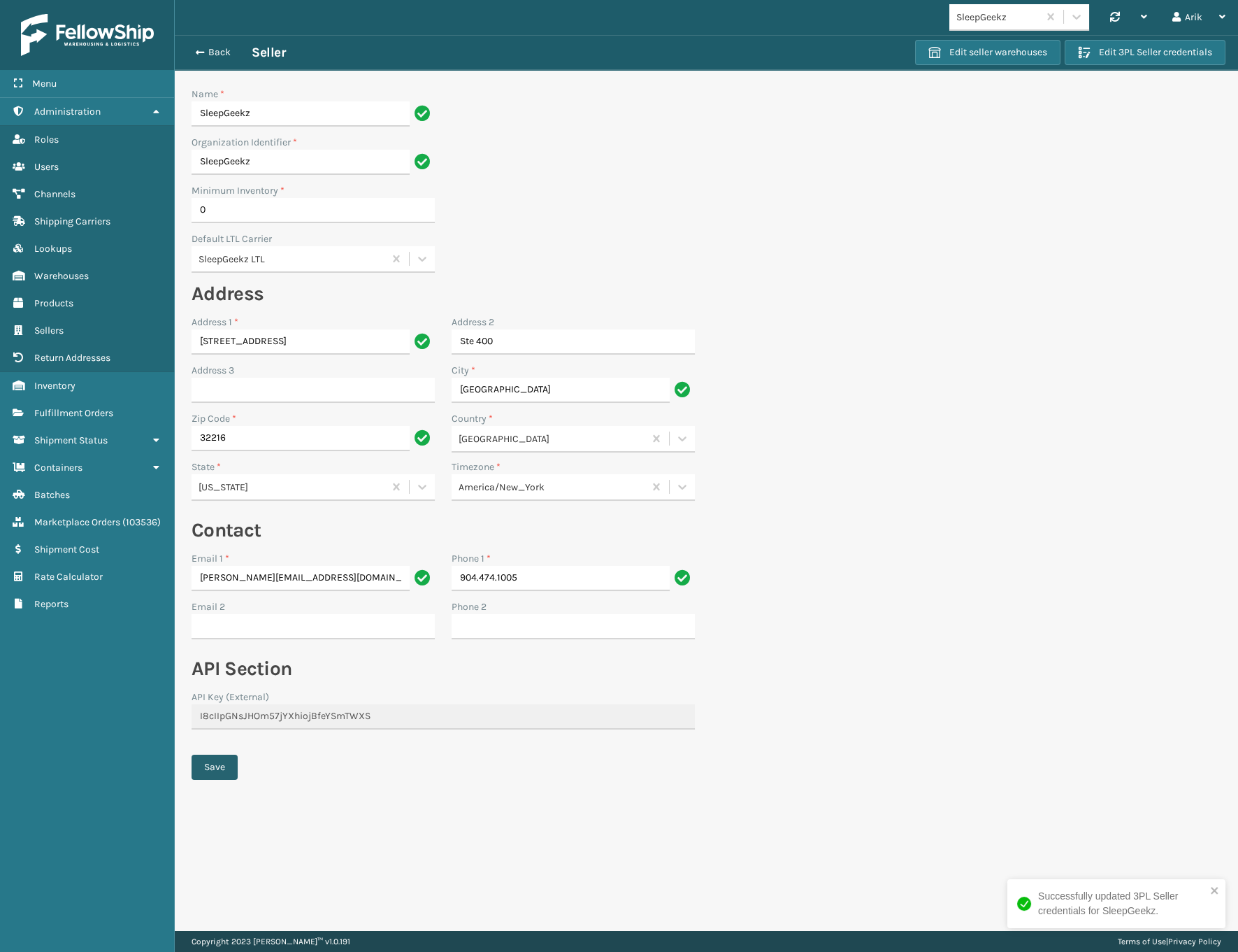
click at [202, 763] on button "Save" at bounding box center [214, 767] width 46 height 25
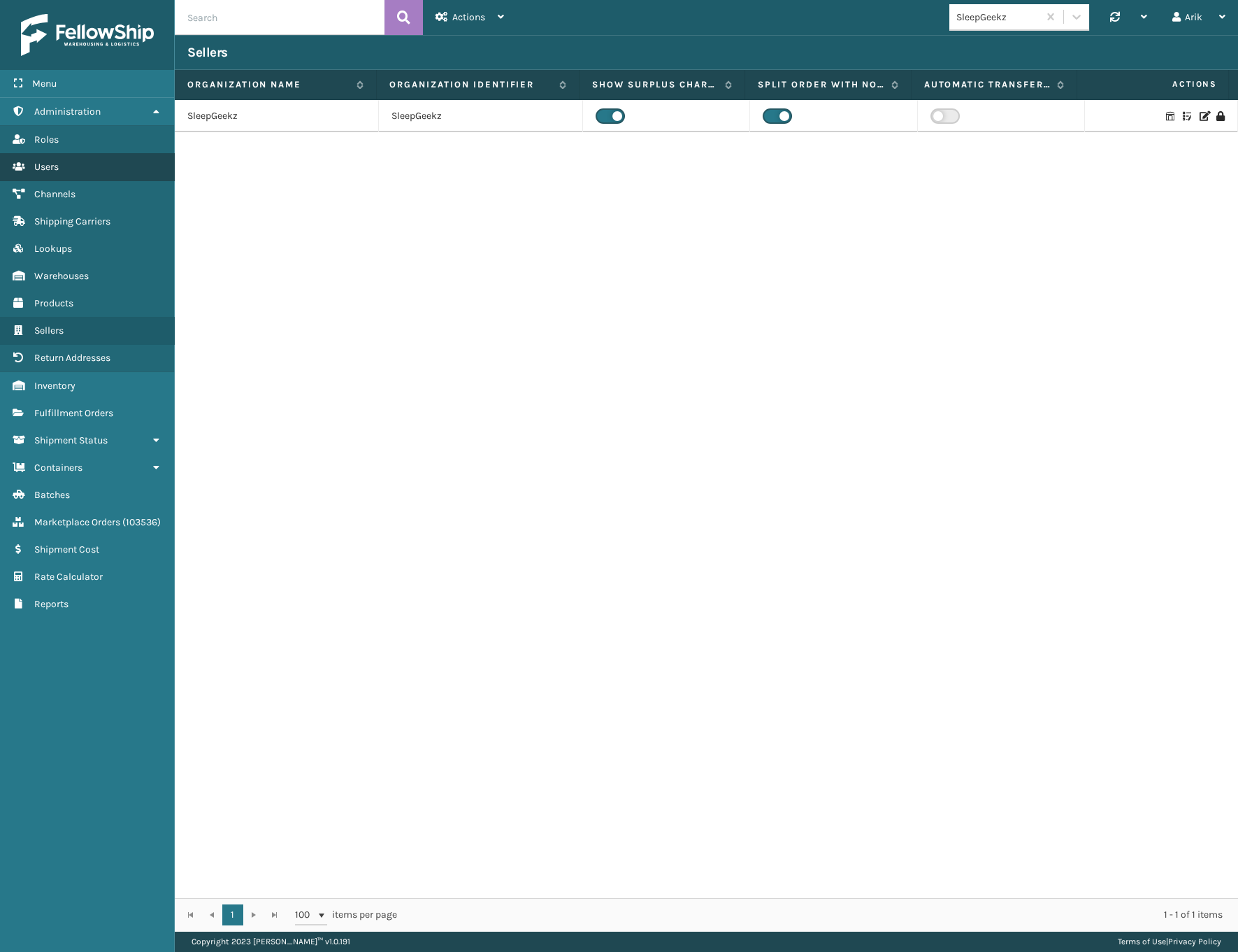
click at [48, 174] on link "Users" at bounding box center [86, 167] width 174 height 27
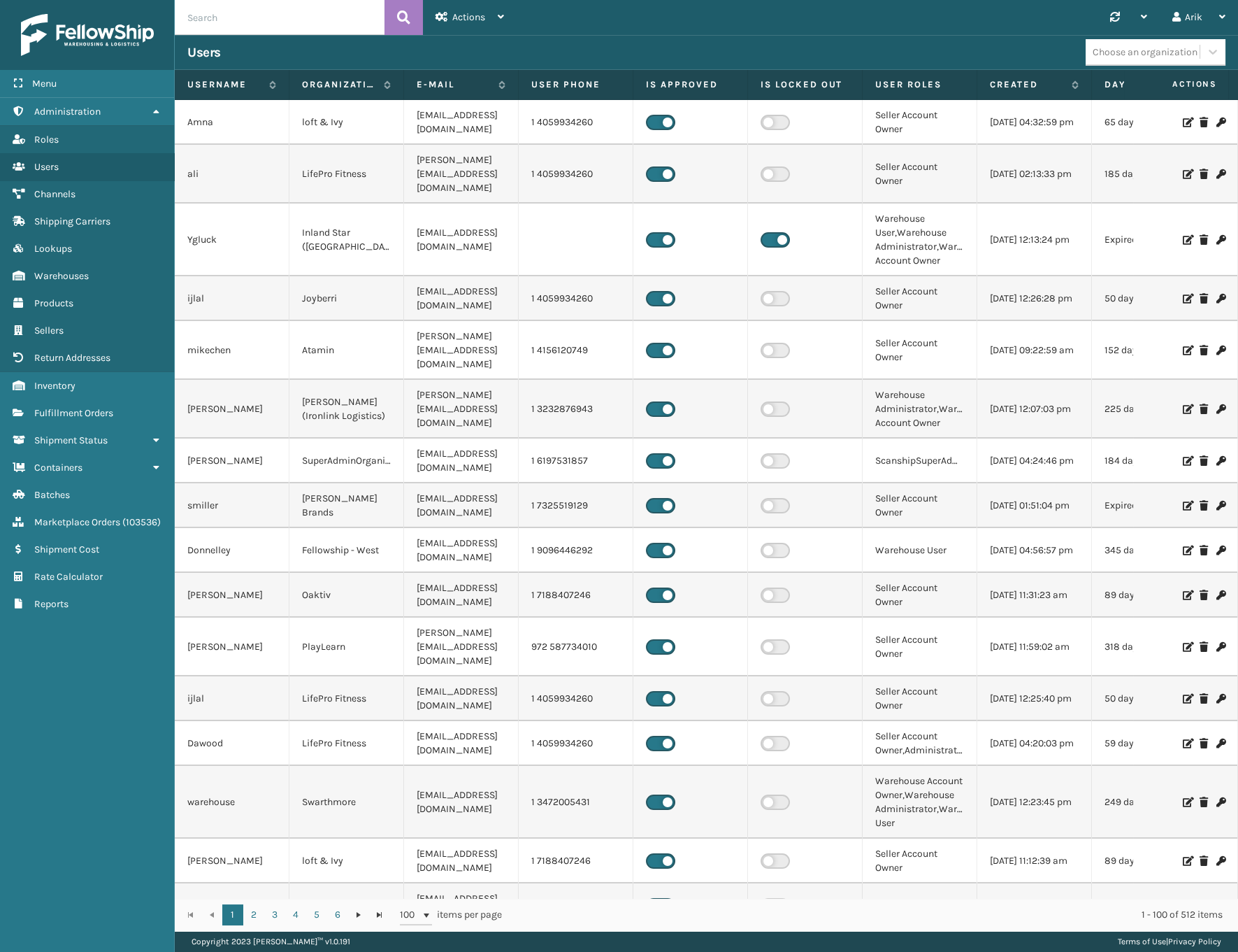
click at [204, 23] on input "text" at bounding box center [280, 17] width 210 height 35
type input "tfm"
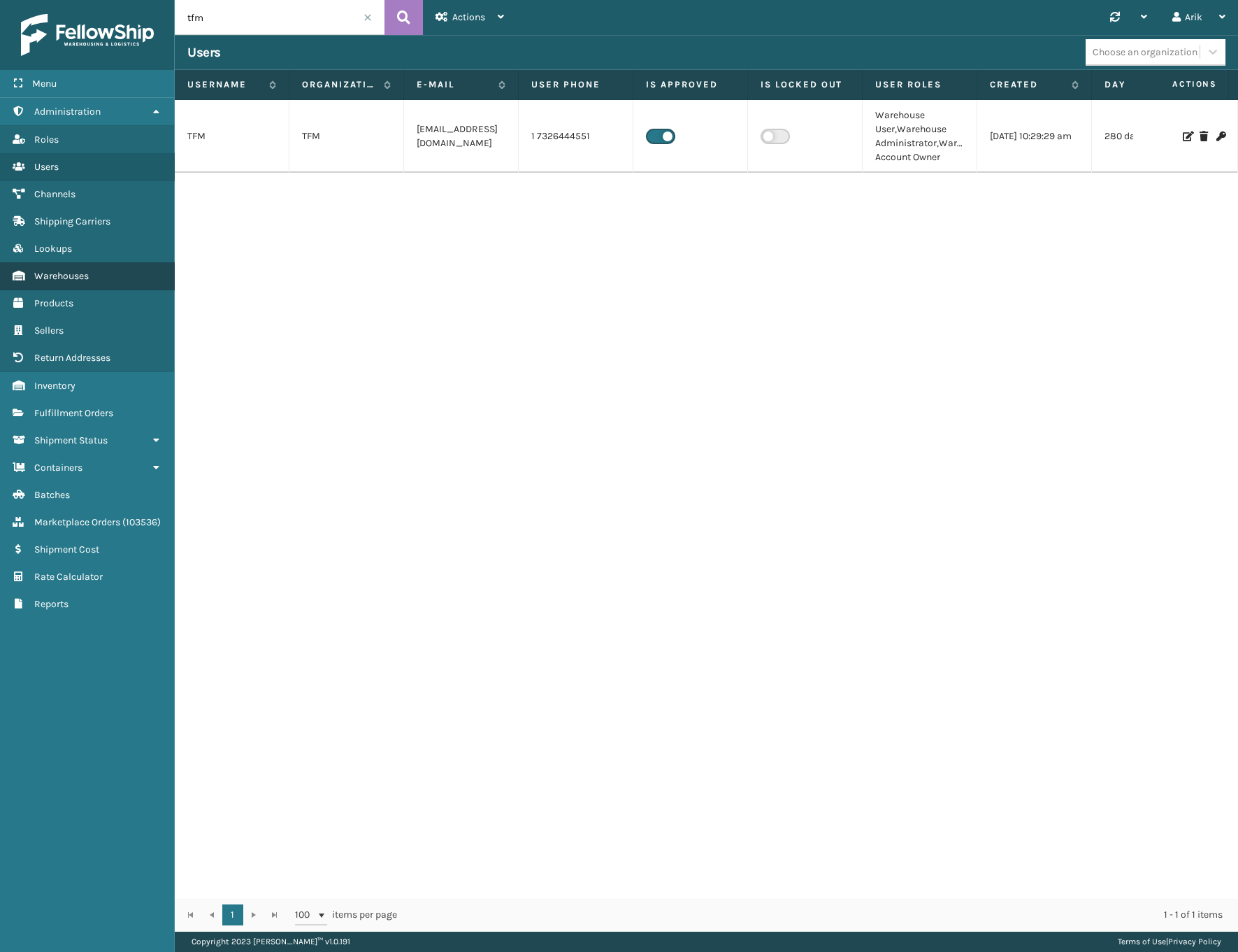
click at [44, 278] on span "Warehouses" at bounding box center [61, 276] width 54 height 12
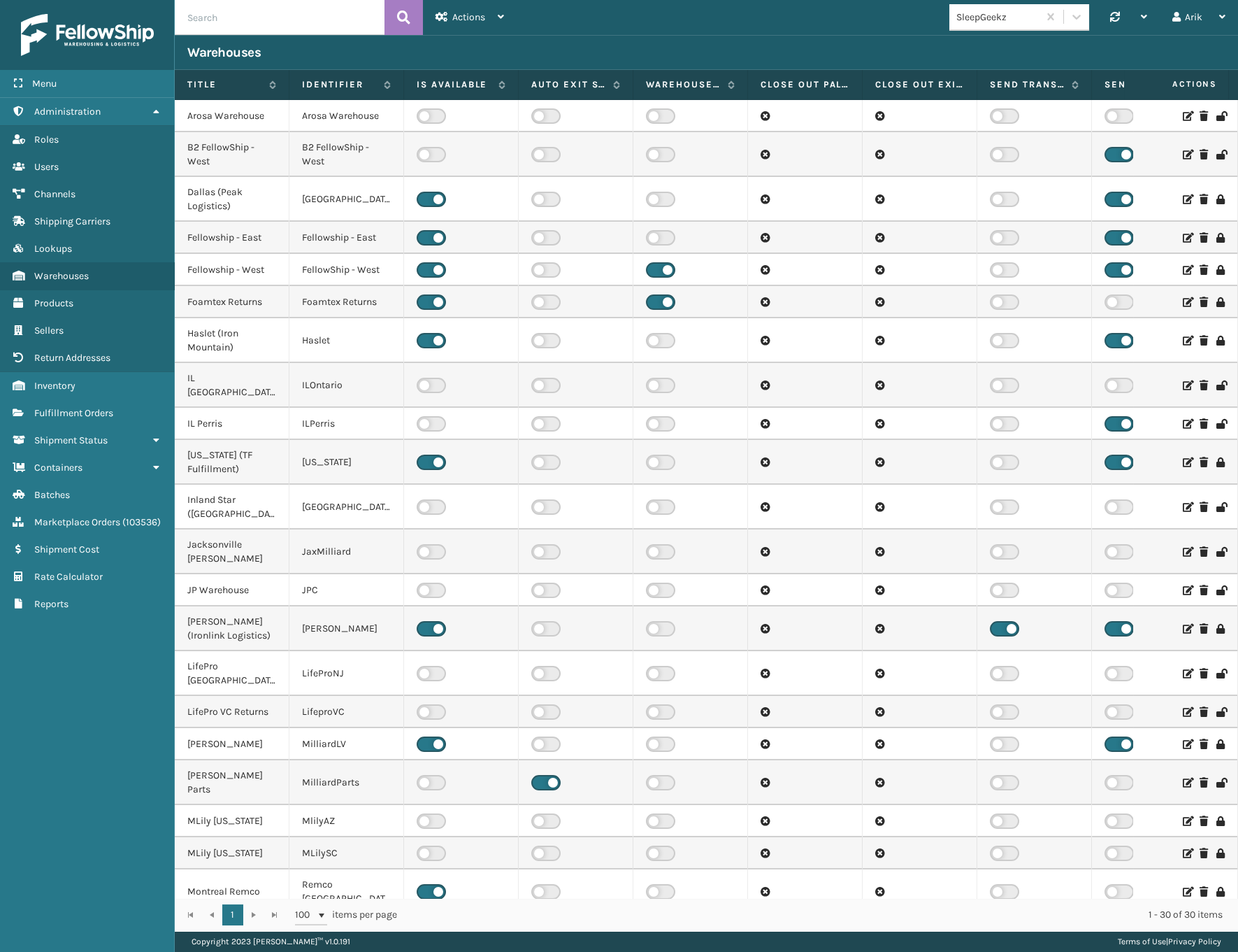
click at [221, 13] on input "text" at bounding box center [280, 17] width 210 height 35
type input "tfm"
